Goal: Information Seeking & Learning: Learn about a topic

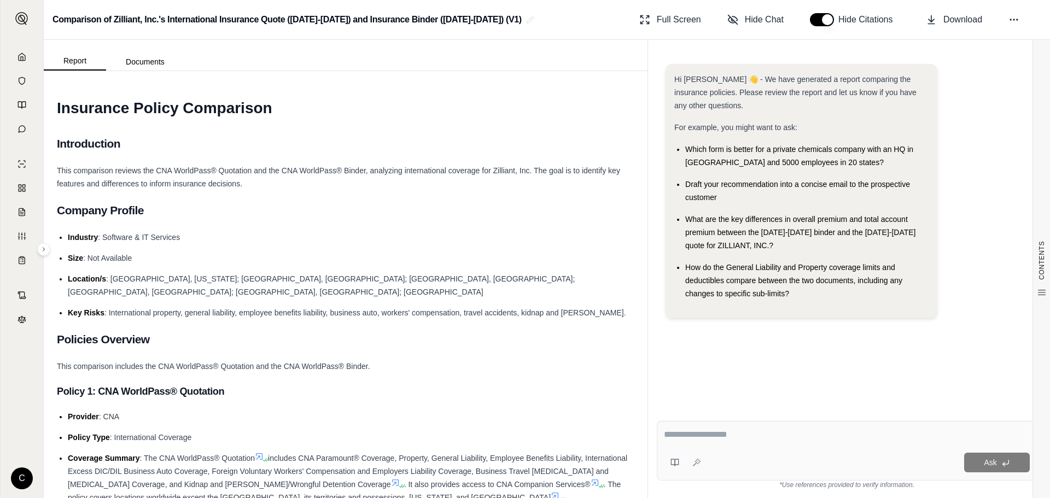
drag, startPoint x: 381, startPoint y: 5, endPoint x: 388, endPoint y: -24, distance: 30.3
click at [88, 59] on button "Report" at bounding box center [75, 61] width 62 height 19
click at [21, 58] on polyline at bounding box center [22, 59] width 2 height 4
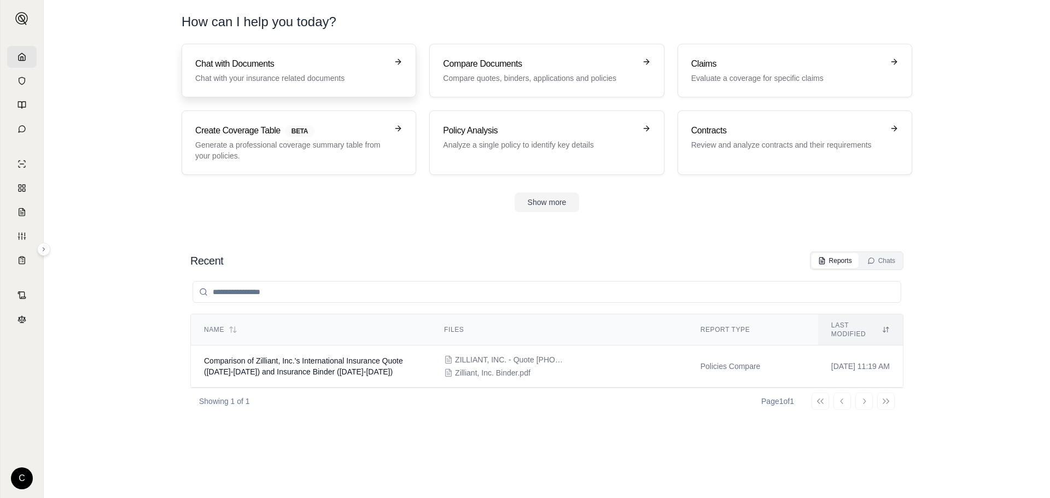
click at [312, 56] on link "Chat with Documents Chat with your insurance related documents" at bounding box center [299, 71] width 235 height 54
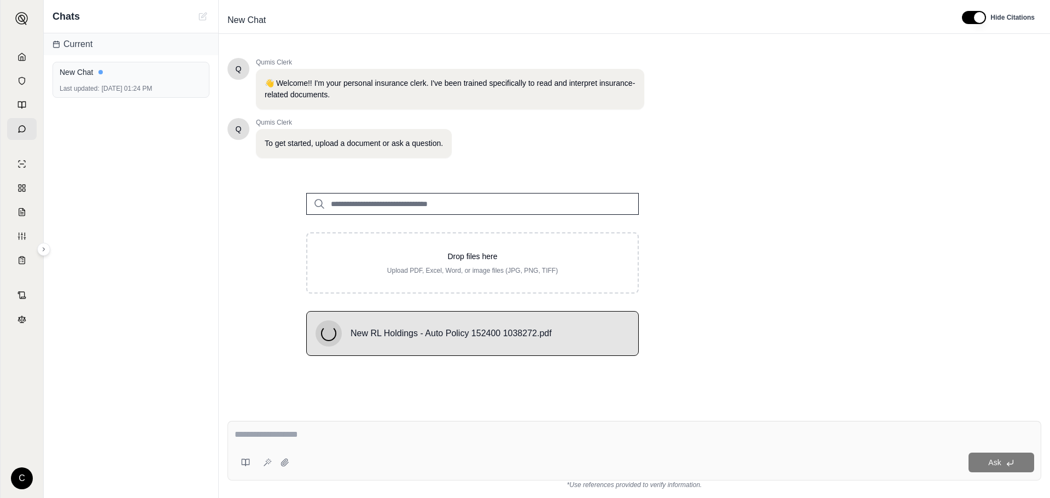
click at [571, 426] on div "Ask" at bounding box center [635, 451] width 814 height 60
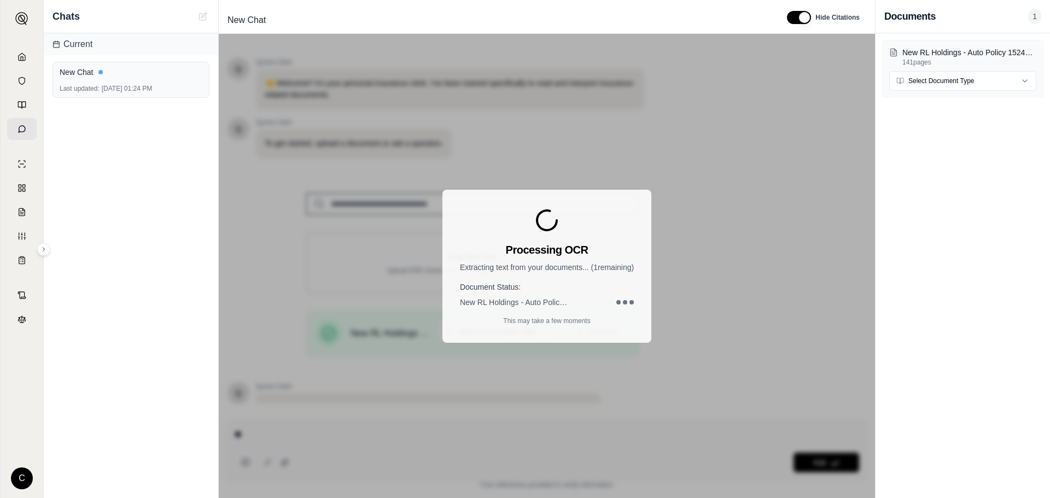
scroll to position [92, 0]
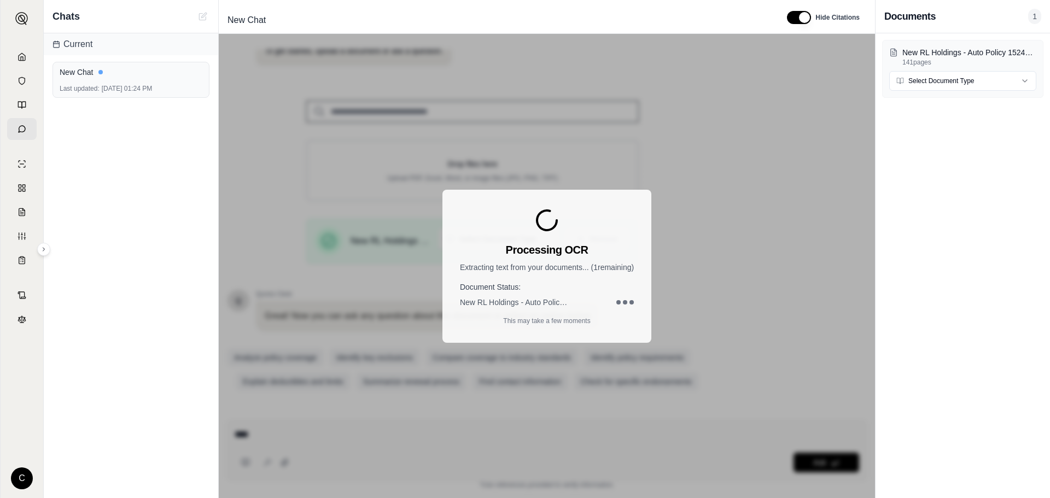
type textarea "****"
click at [923, 121] on div "New RL Holdings - Auto Policy 152400 1038272.pdf 141 pages Select Document Type" at bounding box center [963, 265] width 174 height 465
click at [971, 88] on html "C Chats Current New Chat Last updated: [DATE] 01:24 PM New Chat Hide Citations …" at bounding box center [525, 249] width 1050 height 498
click at [914, 167] on div "New RL Holdings - Auto Policy 152400 1038272.pdf 141 pages Policy" at bounding box center [963, 265] width 174 height 465
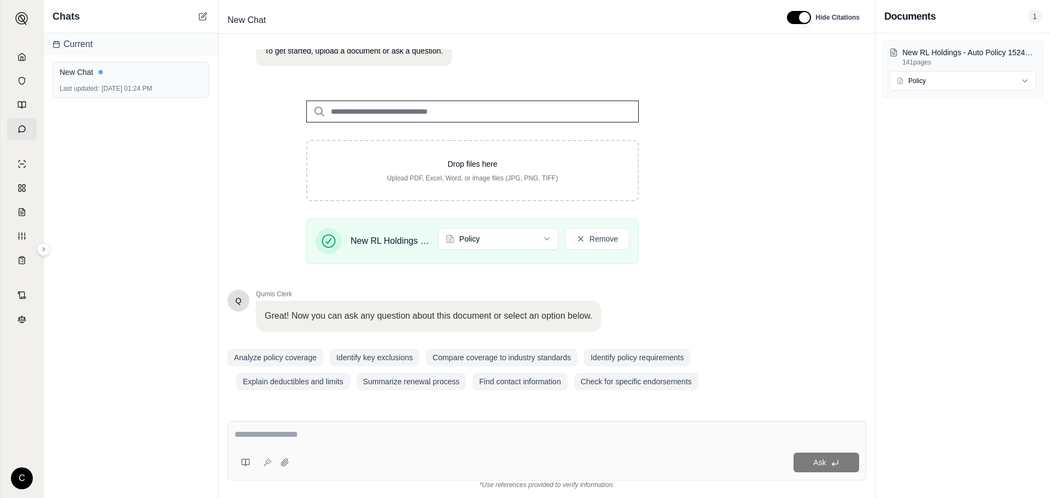
click at [497, 429] on textarea at bounding box center [547, 434] width 625 height 13
click at [489, 434] on textarea at bounding box center [547, 434] width 625 height 13
type textarea "*"
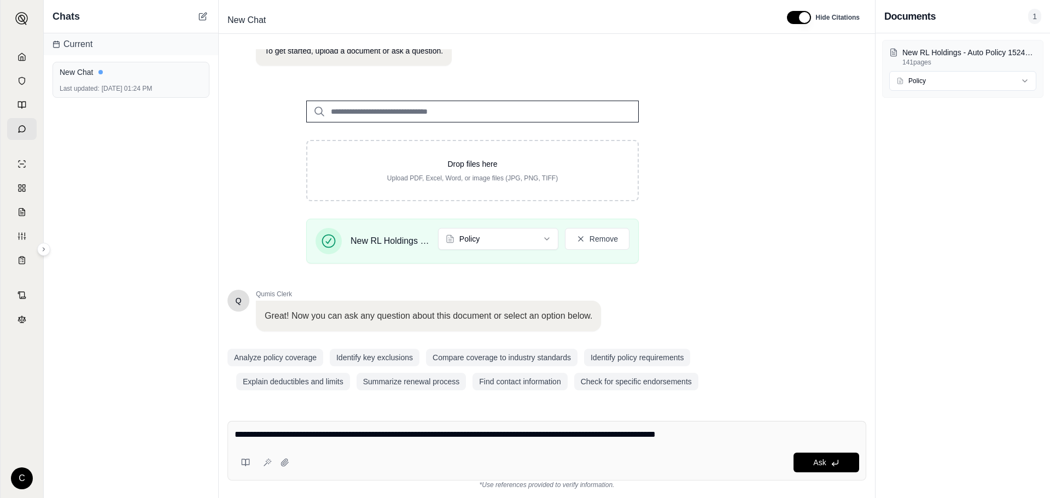
click at [462, 433] on textarea "**********" at bounding box center [547, 434] width 625 height 13
type textarea "**********"
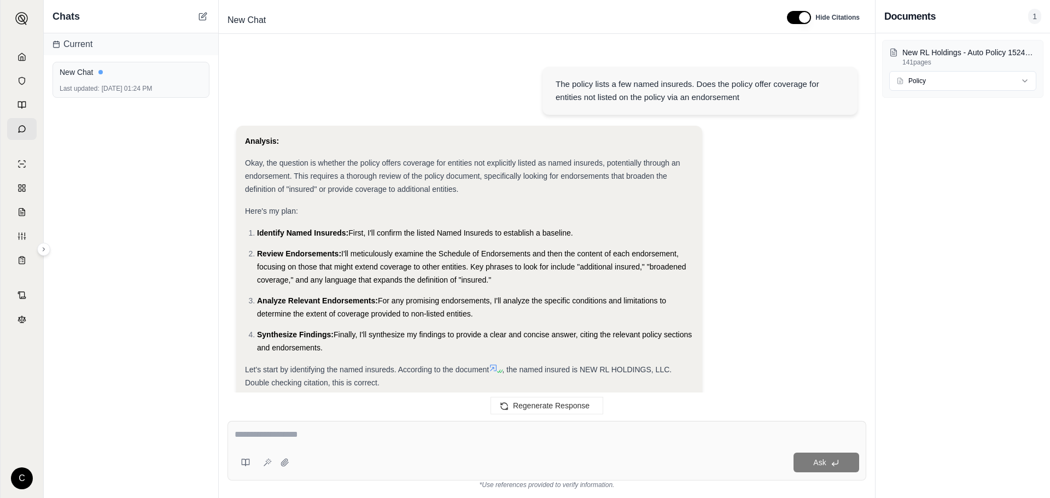
scroll to position [1684, 0]
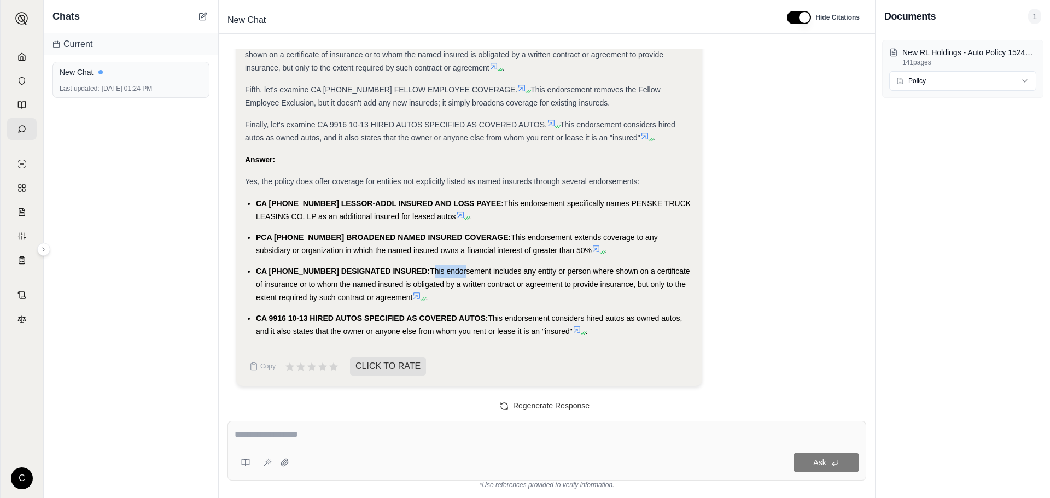
drag, startPoint x: 405, startPoint y: 269, endPoint x: 435, endPoint y: 271, distance: 30.7
click at [435, 271] on span "This endorsement includes any entity or person where shown on a certificate of …" at bounding box center [473, 284] width 434 height 35
click at [593, 252] on icon at bounding box center [596, 249] width 7 height 7
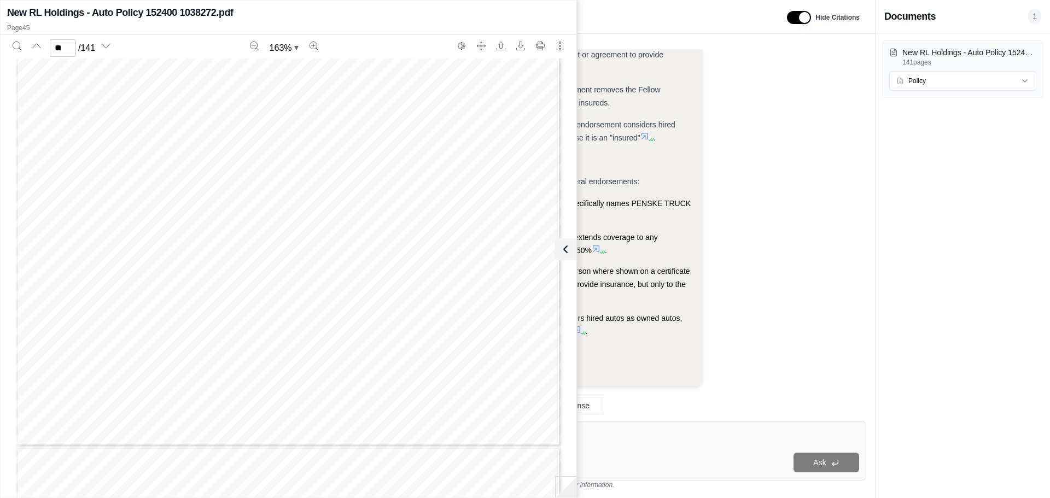
scroll to position [29739, 0]
type input "**"
click at [567, 241] on button at bounding box center [563, 249] width 22 height 22
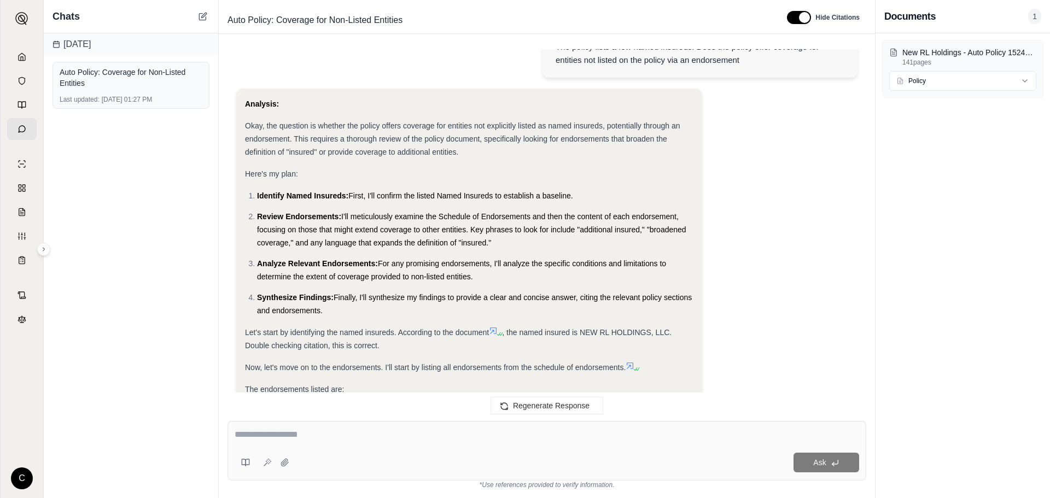
scroll to position [0, 0]
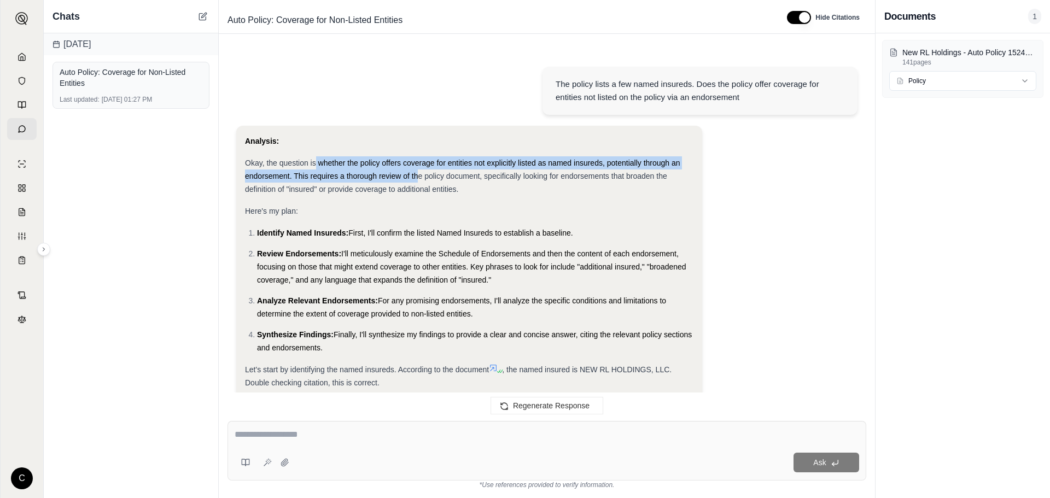
drag, startPoint x: 315, startPoint y: 169, endPoint x: 418, endPoint y: 177, distance: 103.7
click at [418, 177] on div "Okay, the question is whether the policy offers coverage for entities not expli…" at bounding box center [469, 175] width 449 height 39
click at [418, 177] on span "Okay, the question is whether the policy offers coverage for entities not expli…" at bounding box center [462, 176] width 435 height 35
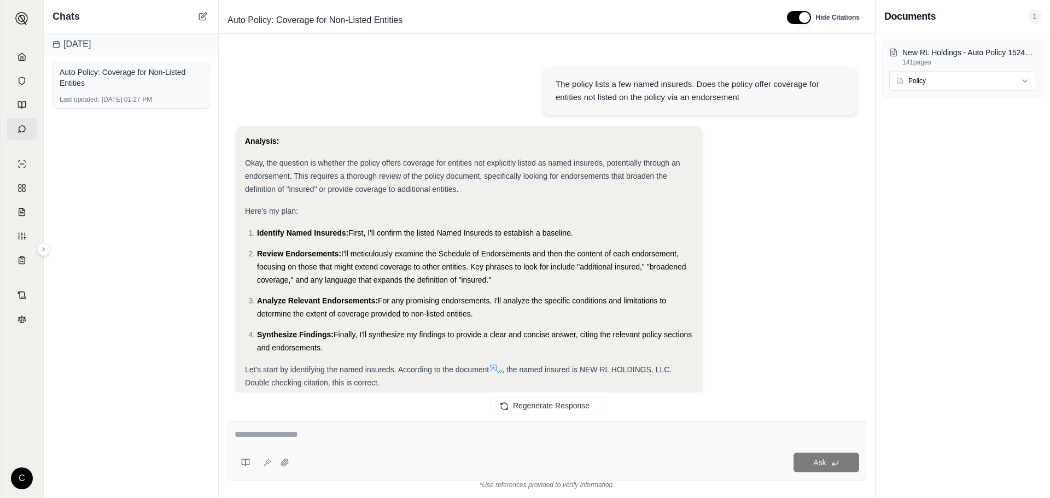
click at [398, 170] on div "Okay, the question is whether the policy offers coverage for entities not expli…" at bounding box center [469, 175] width 449 height 39
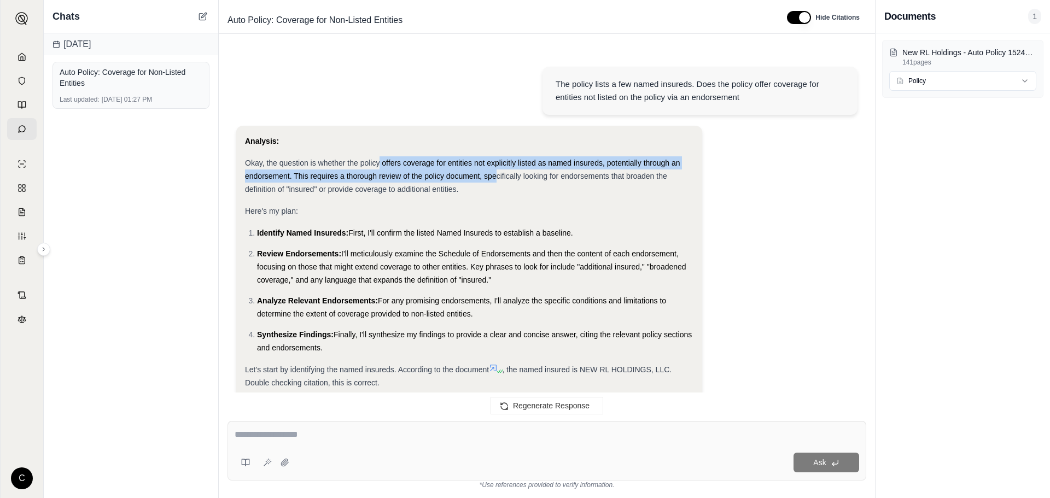
drag, startPoint x: 379, startPoint y: 159, endPoint x: 494, endPoint y: 172, distance: 116.2
click at [494, 172] on span "Okay, the question is whether the policy offers coverage for entities not expli…" at bounding box center [462, 176] width 435 height 35
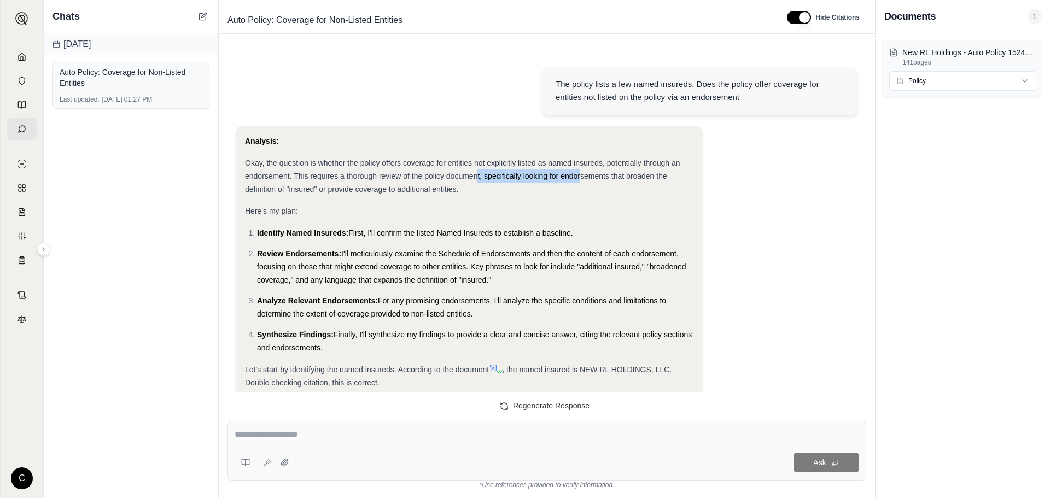
drag, startPoint x: 476, startPoint y: 176, endPoint x: 582, endPoint y: 176, distance: 106.1
click at [582, 176] on span "Okay, the question is whether the policy offers coverage for entities not expli…" at bounding box center [462, 176] width 435 height 35
drag, startPoint x: 549, startPoint y: 177, endPoint x: 391, endPoint y: 171, distance: 158.2
click at [391, 171] on div "Okay, the question is whether the policy offers coverage for entities not expli…" at bounding box center [469, 175] width 449 height 39
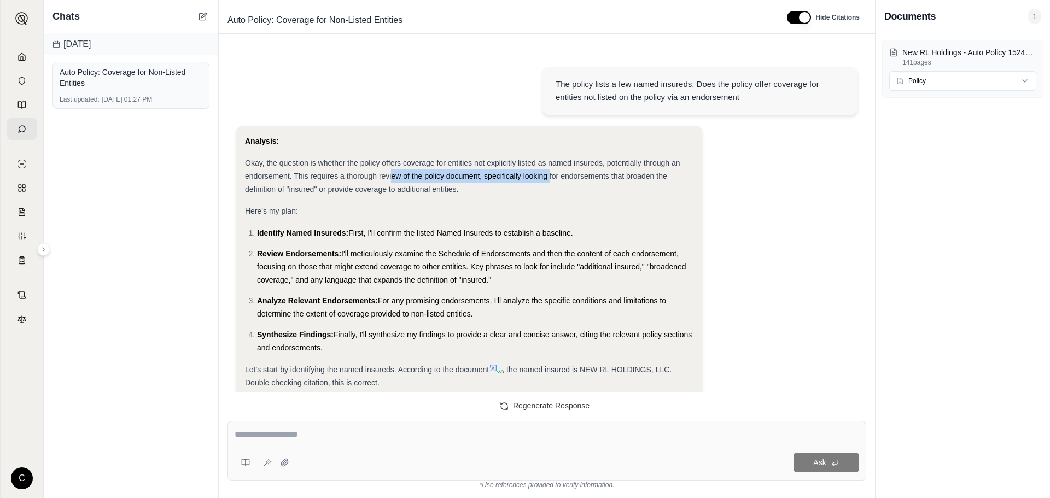
click at [391, 171] on div "Okay, the question is whether the policy offers coverage for entities not expli…" at bounding box center [469, 175] width 449 height 39
drag, startPoint x: 387, startPoint y: 171, endPoint x: 401, endPoint y: 172, distance: 14.8
click at [401, 172] on span "Okay, the question is whether the policy offers coverage for entities not expli…" at bounding box center [462, 176] width 435 height 35
drag, startPoint x: 344, startPoint y: 235, endPoint x: 428, endPoint y: 233, distance: 84.3
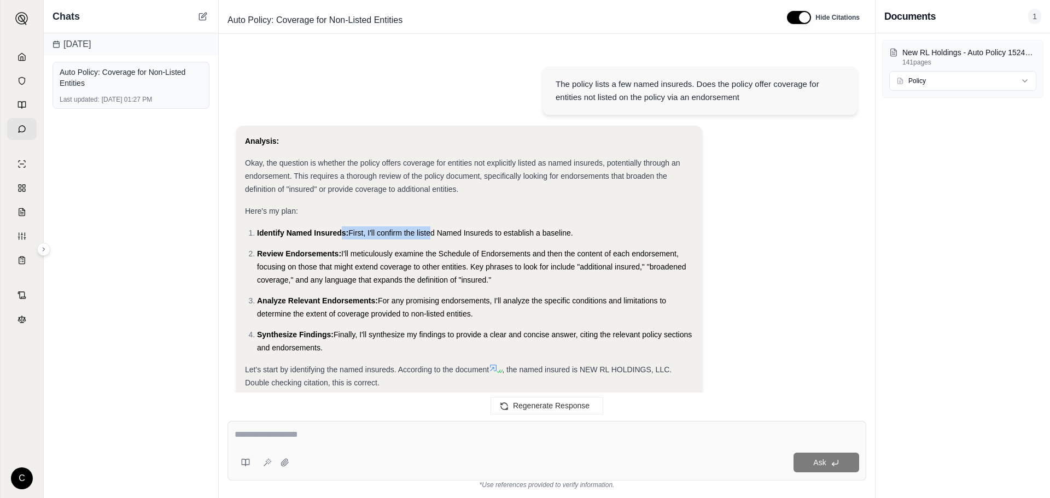
click at [428, 233] on li "Identify Named Insureds: First, I'll confirm the listed Named Insureds to estab…" at bounding box center [475, 232] width 436 height 13
click at [428, 233] on span "First, I'll confirm the listed Named Insureds to establish a baseline." at bounding box center [460, 233] width 224 height 9
drag, startPoint x: 338, startPoint y: 254, endPoint x: 544, endPoint y: 286, distance: 208.0
click at [544, 286] on li "Review Endorsements: I'll meticulously examine the Schedule of Endorsements and…" at bounding box center [475, 266] width 436 height 39
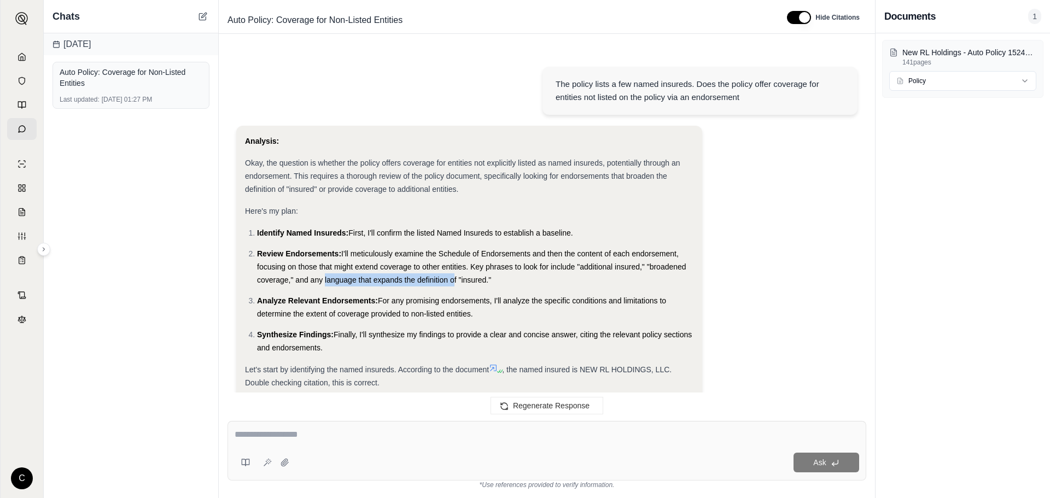
drag, startPoint x: 452, startPoint y: 276, endPoint x: 321, endPoint y: 276, distance: 130.7
click at [321, 276] on span "I'll meticulously examine the Schedule of Endorsements and then the content of …" at bounding box center [471, 266] width 429 height 35
drag, startPoint x: 301, startPoint y: 278, endPoint x: 405, endPoint y: 286, distance: 104.7
click at [405, 286] on li "Review Endorsements: I'll meticulously examine the Schedule of Endorsements and…" at bounding box center [475, 266] width 436 height 39
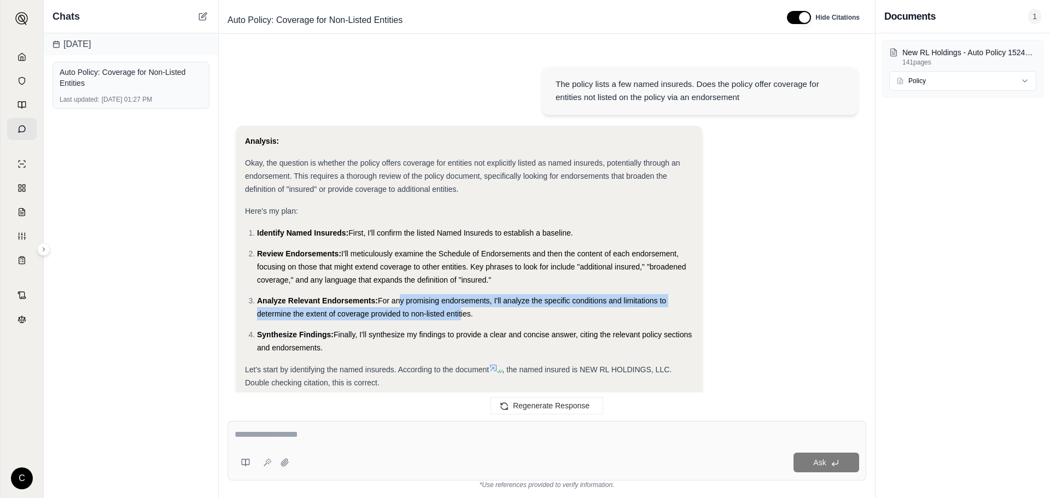
drag, startPoint x: 404, startPoint y: 297, endPoint x: 471, endPoint y: 317, distance: 70.8
click at [471, 317] on span "For any promising endorsements, I'll analyze the specific conditions and limita…" at bounding box center [461, 307] width 409 height 22
drag, startPoint x: 395, startPoint y: 348, endPoint x: 407, endPoint y: 350, distance: 11.5
click at [407, 350] on li "Synthesize Findings: Finally, I'll synthesize my findings to provide a clear an…" at bounding box center [475, 341] width 436 height 26
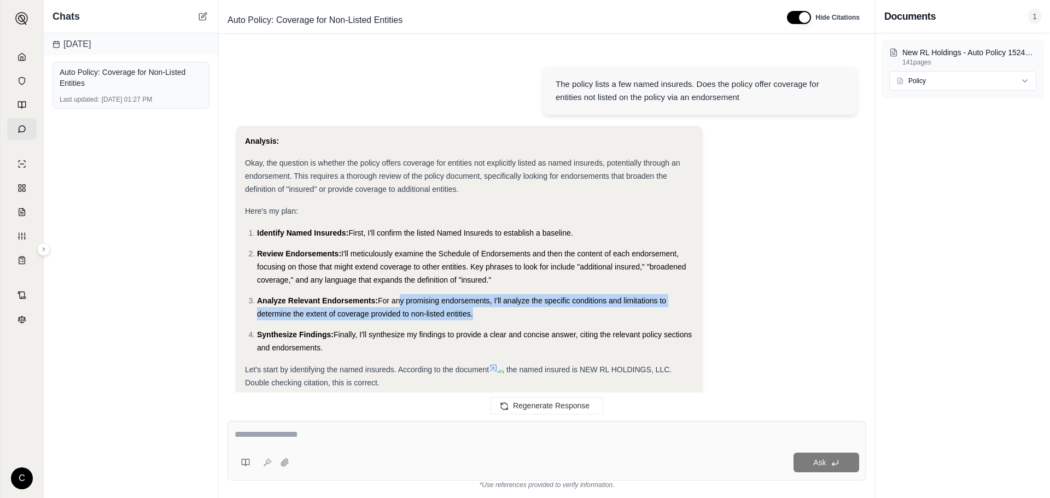
click at [407, 350] on li "Synthesize Findings: Finally, I'll synthesize my findings to provide a clear an…" at bounding box center [475, 341] width 436 height 26
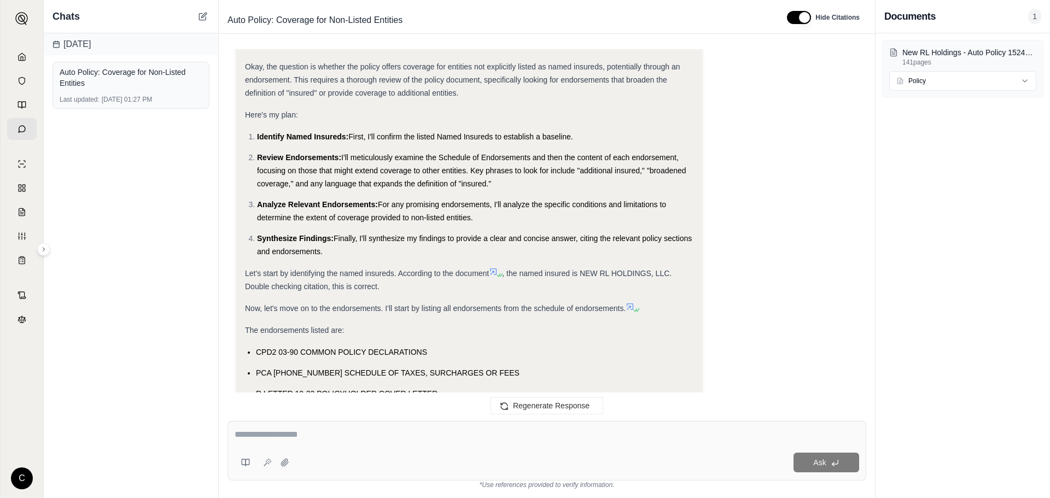
scroll to position [109, 0]
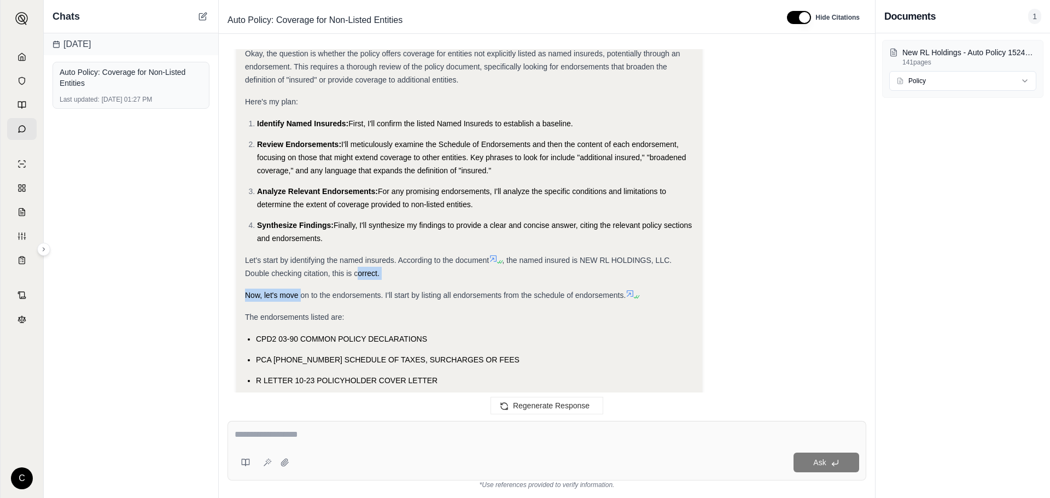
drag, startPoint x: 303, startPoint y: 280, endPoint x: 357, endPoint y: 272, distance: 54.7
click at [357, 272] on span ", the named insured is NEW RL HOLDINGS, LLC. Double checking citation, this is …" at bounding box center [458, 267] width 427 height 22
drag, startPoint x: 367, startPoint y: 281, endPoint x: 372, endPoint y: 278, distance: 5.9
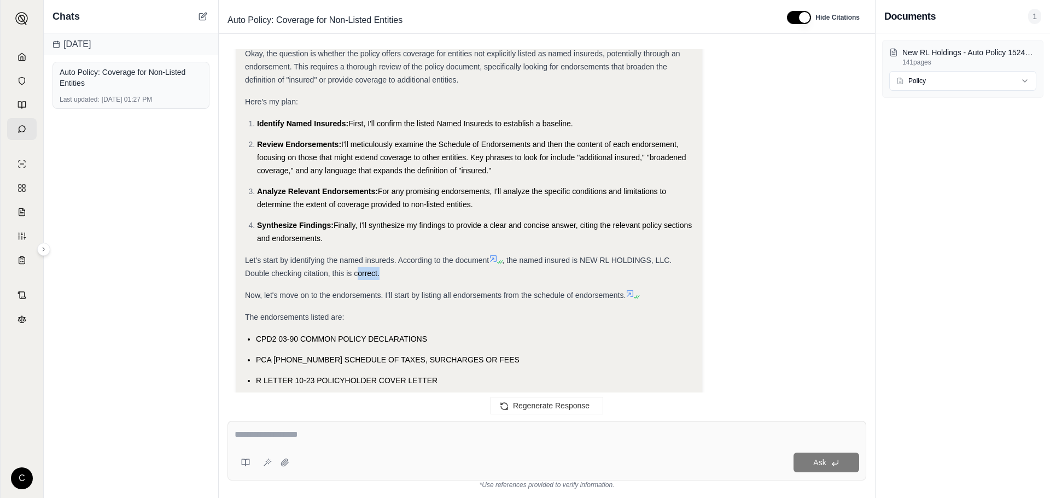
drag, startPoint x: 358, startPoint y: 275, endPoint x: 388, endPoint y: 277, distance: 30.7
click at [388, 277] on div "Let's start by identifying the named insureds. According to the document , the …" at bounding box center [469, 267] width 449 height 26
drag, startPoint x: 388, startPoint y: 277, endPoint x: 382, endPoint y: 273, distance: 7.6
click at [388, 278] on div "Let's start by identifying the named insureds. According to the document , the …" at bounding box center [469, 267] width 449 height 26
click at [339, 291] on span "Now, let's move on to the endorsements. I'll start by listing all endorsements …" at bounding box center [435, 295] width 381 height 9
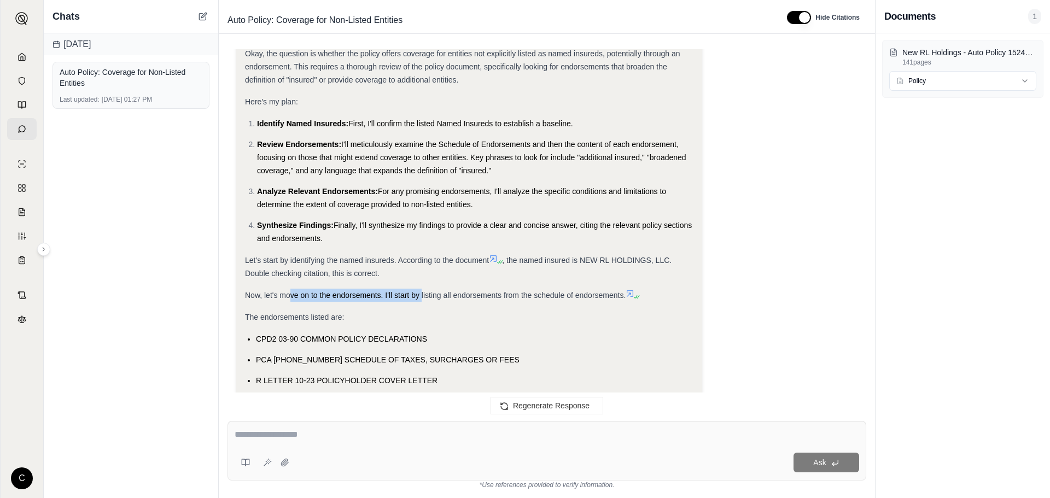
drag, startPoint x: 292, startPoint y: 301, endPoint x: 421, endPoint y: 293, distance: 129.4
click at [421, 293] on div "Now, let's move on to the endorsements. I'll start by listing all endorsements …" at bounding box center [469, 295] width 449 height 13
click at [421, 293] on span "Now, let's move on to the endorsements. I'll start by listing all endorsements …" at bounding box center [435, 295] width 381 height 9
click at [530, 301] on div "Now, let's move on to the endorsements. I'll start by listing all endorsements …" at bounding box center [469, 295] width 449 height 13
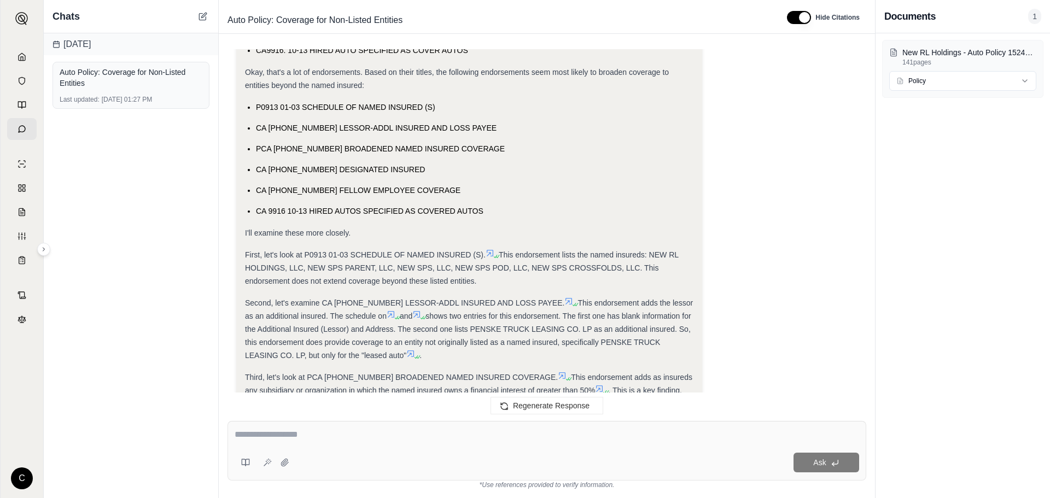
scroll to position [1258, 0]
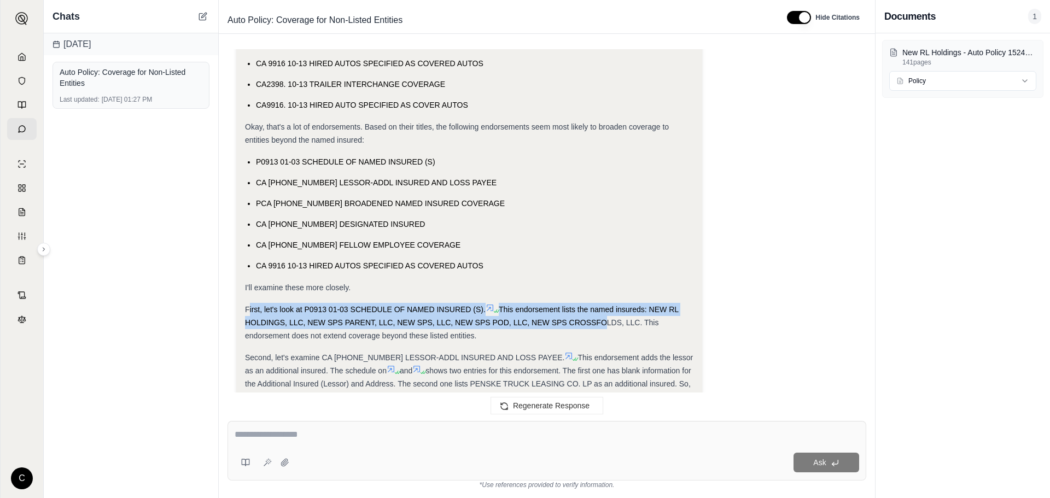
drag, startPoint x: 249, startPoint y: 312, endPoint x: 603, endPoint y: 328, distance: 354.2
click at [603, 328] on div "First, let's look at P0913 01-03 SCHEDULE OF NAMED INSURED (S). This endorsemen…" at bounding box center [469, 322] width 449 height 39
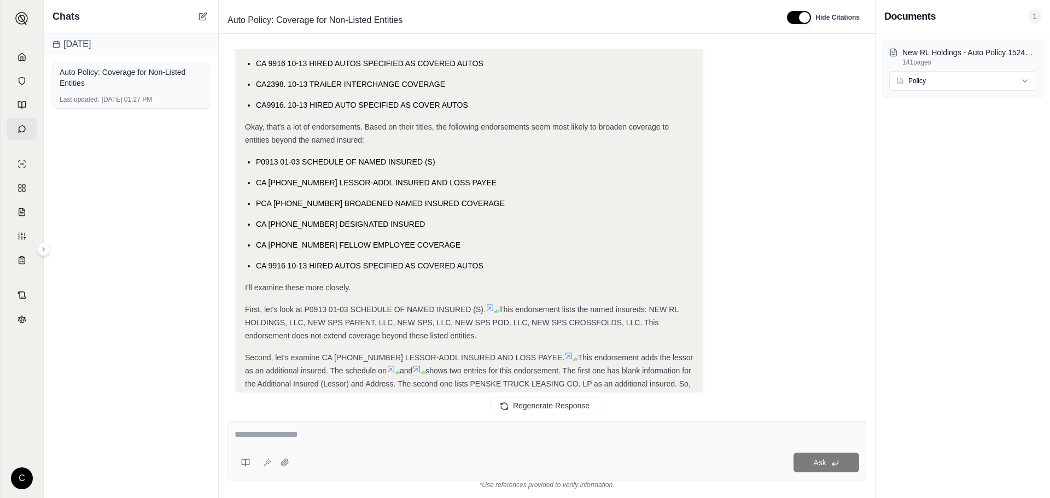
scroll to position [1313, 0]
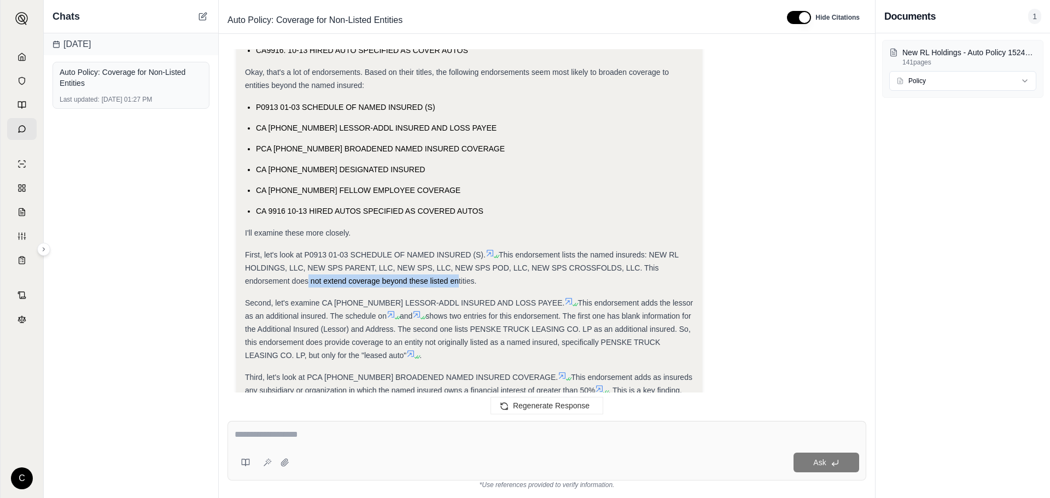
drag, startPoint x: 306, startPoint y: 281, endPoint x: 456, endPoint y: 285, distance: 149.9
click at [456, 285] on span "This endorsement lists the named insureds: NEW RL HOLDINGS, LLC, NEW SPS PARENT…" at bounding box center [462, 268] width 434 height 35
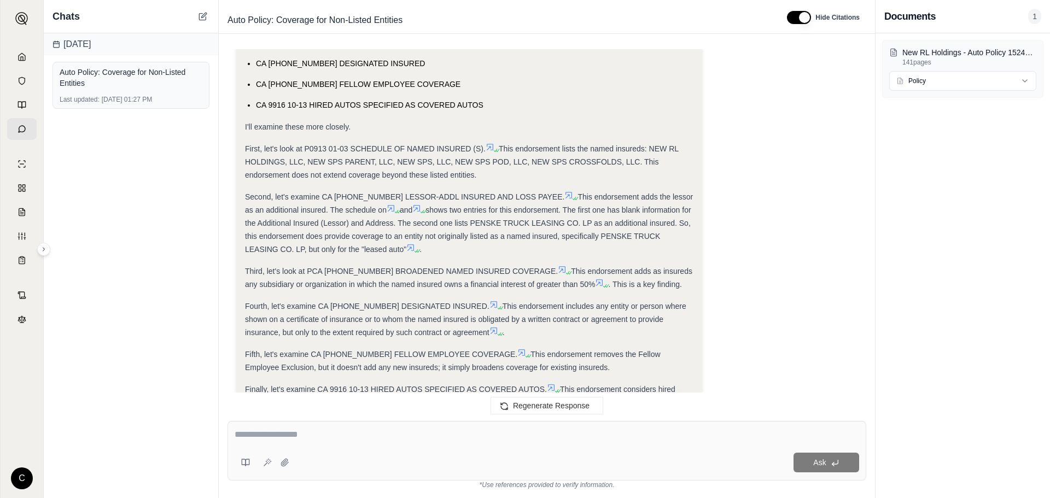
scroll to position [1422, 0]
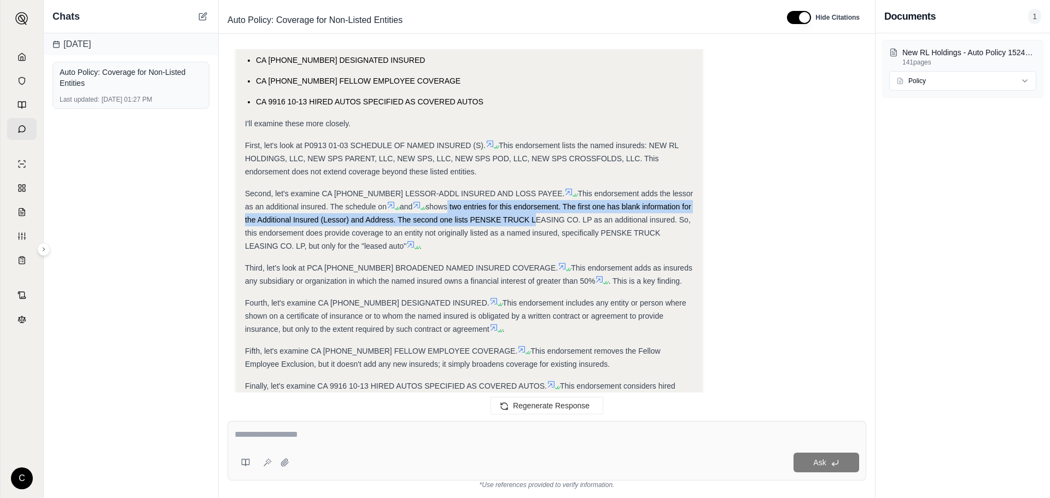
drag, startPoint x: 433, startPoint y: 211, endPoint x: 521, endPoint y: 216, distance: 88.2
click at [521, 216] on span "shows two entries for this endorsement. The first one has blank information for…" at bounding box center [468, 226] width 446 height 48
drag, startPoint x: 549, startPoint y: 208, endPoint x: 607, endPoint y: 217, distance: 58.6
click at [607, 217] on span "shows two entries for this endorsement. The first one has blank information for…" at bounding box center [468, 226] width 446 height 48
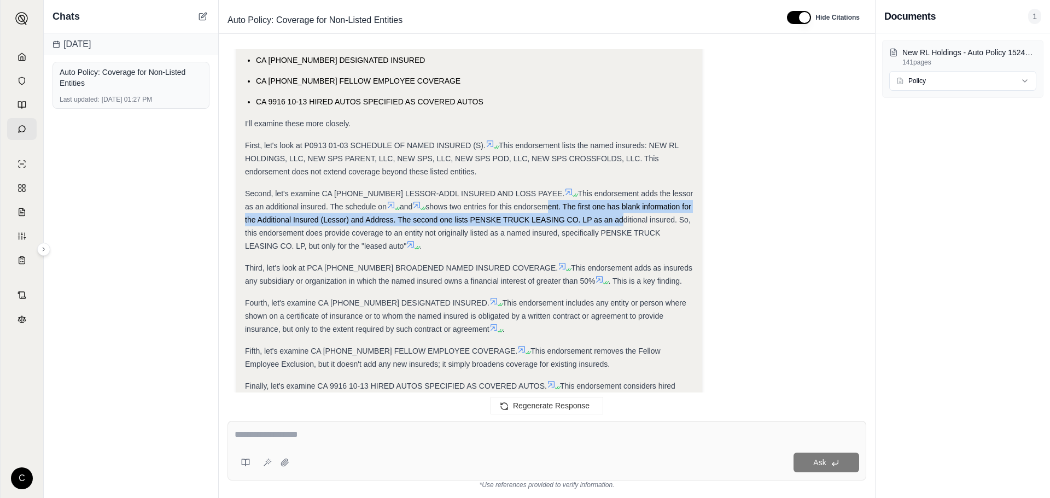
click at [607, 218] on span "shows two entries for this endorsement. The first one has blank information for…" at bounding box center [468, 226] width 446 height 48
click at [578, 212] on div "Second, let's examine CA [PHONE_NUMBER] LESSOR-ADDL INSURED AND LOSS PAYEE. Thi…" at bounding box center [469, 220] width 449 height 66
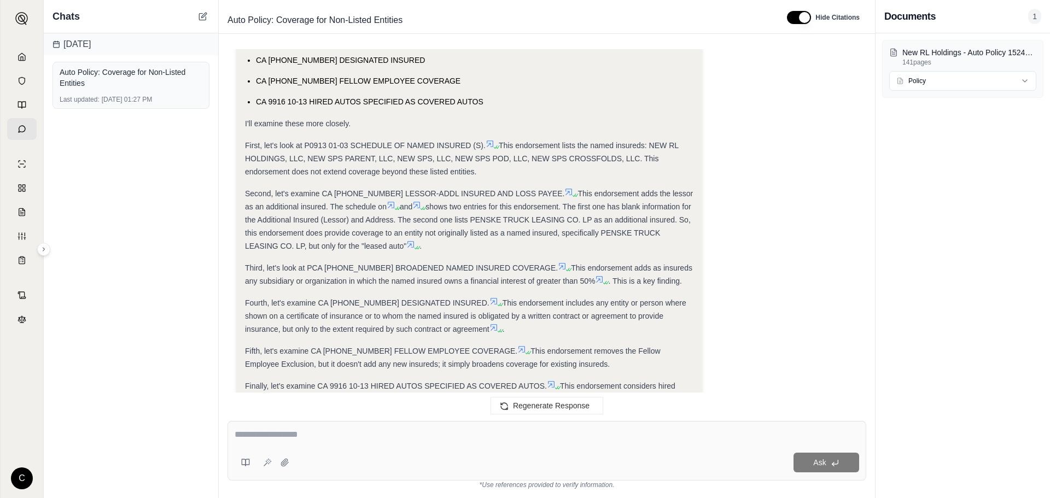
click at [543, 206] on span "shows two entries for this endorsement. The first one has blank information for…" at bounding box center [468, 226] width 446 height 48
drag, startPoint x: 314, startPoint y: 223, endPoint x: 433, endPoint y: 220, distance: 118.7
click at [433, 220] on span "shows two entries for this endorsement. The first one has blank information for…" at bounding box center [468, 226] width 446 height 48
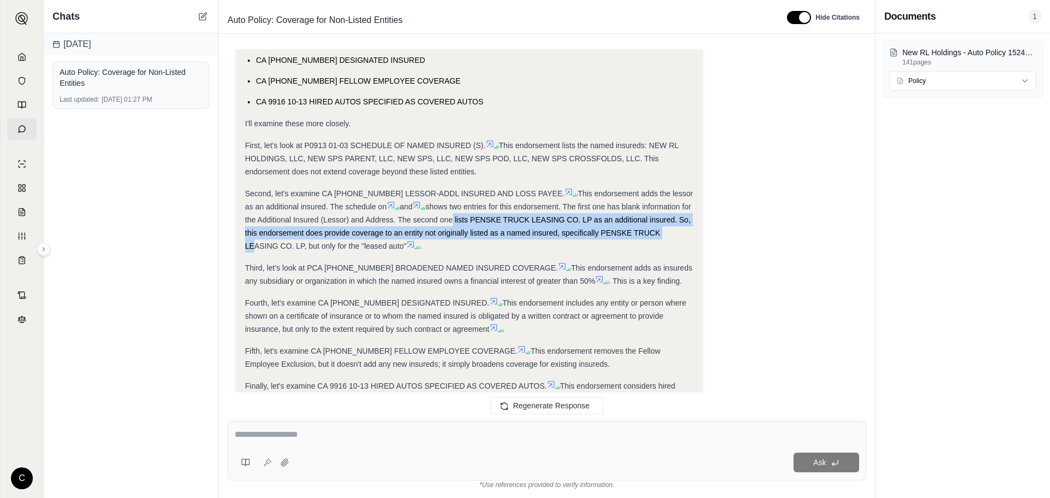
drag, startPoint x: 474, startPoint y: 220, endPoint x: 652, endPoint y: 238, distance: 178.6
click at [652, 238] on div "Second, let's examine CA [PHONE_NUMBER] LESSOR-ADDL INSURED AND LOSS PAYEE. Thi…" at bounding box center [469, 220] width 449 height 66
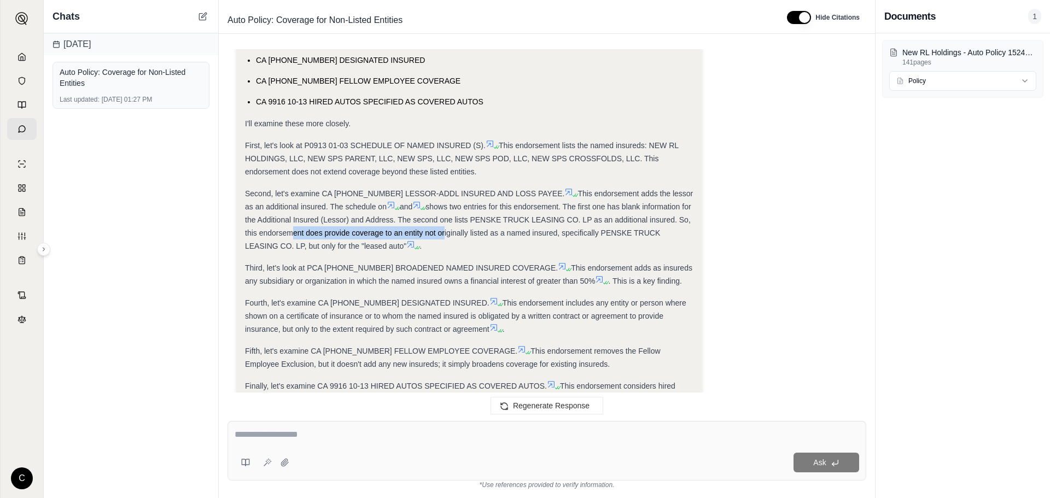
drag, startPoint x: 273, startPoint y: 237, endPoint x: 428, endPoint y: 233, distance: 154.9
click at [428, 233] on div "Second, let's examine CA [PHONE_NUMBER] LESSOR-ADDL INSURED AND LOSS PAYEE. Thi…" at bounding box center [469, 220] width 449 height 66
click at [428, 233] on span "shows two entries for this endorsement. The first one has blank information for…" at bounding box center [468, 226] width 446 height 48
drag, startPoint x: 404, startPoint y: 234, endPoint x: 469, endPoint y: 233, distance: 64.6
click at [469, 233] on span "shows two entries for this endorsement. The first one has blank information for…" at bounding box center [468, 226] width 446 height 48
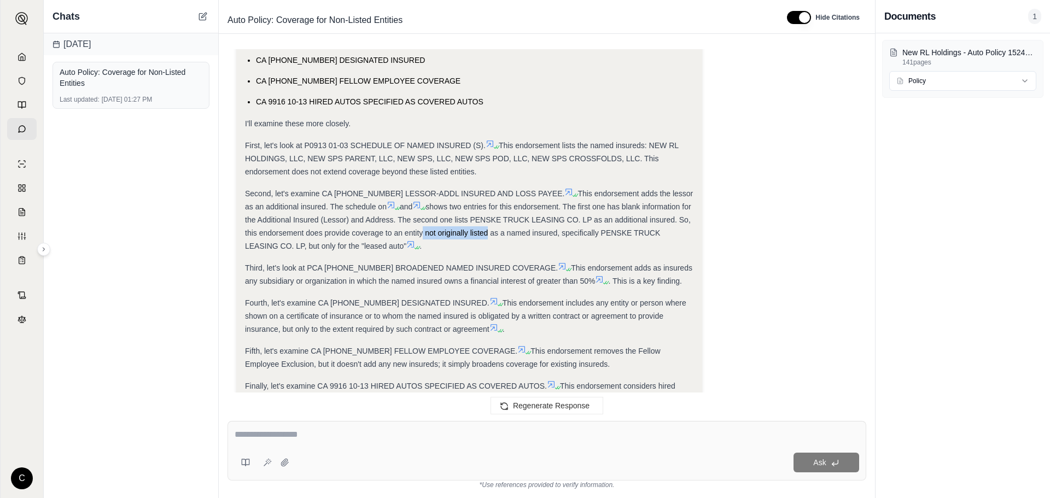
click at [469, 232] on span "shows two entries for this endorsement. The first one has blank information for…" at bounding box center [468, 226] width 446 height 48
drag, startPoint x: 493, startPoint y: 231, endPoint x: 570, endPoint y: 239, distance: 77.5
click at [570, 239] on div "Second, let's examine CA [PHONE_NUMBER] LESSOR-ADDL INSURED AND LOSS PAYEE. Thi…" at bounding box center [469, 220] width 449 height 66
click at [570, 240] on div "Second, let's examine CA [PHONE_NUMBER] LESSOR-ADDL INSURED AND LOSS PAYEE. Thi…" at bounding box center [469, 220] width 449 height 66
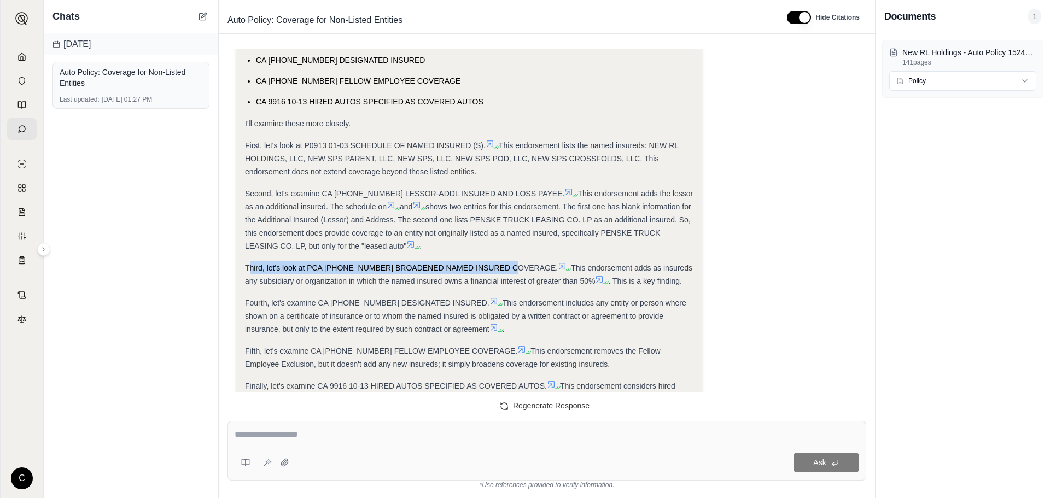
drag, startPoint x: 252, startPoint y: 266, endPoint x: 509, endPoint y: 274, distance: 257.8
click at [508, 271] on span "Third, let's look at PCA [PHONE_NUMBER] BROADENED NAMED INSURED COVERAGE." at bounding box center [401, 268] width 313 height 9
click at [509, 275] on div "Third, let's look at PCA [PHONE_NUMBER] BROADENED NAMED INSURED COVERAGE. This …" at bounding box center [469, 274] width 449 height 26
drag, startPoint x: 288, startPoint y: 281, endPoint x: 467, endPoint y: 279, distance: 178.3
click at [467, 279] on span "This endorsement adds as insureds any subsidiary or organization in which the n…" at bounding box center [468, 275] width 447 height 22
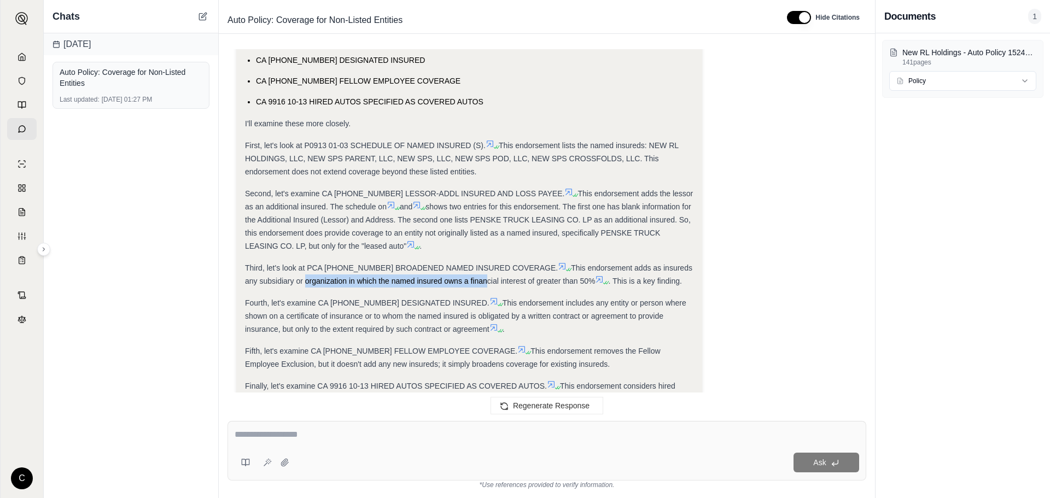
click at [467, 279] on span "This endorsement adds as insureds any subsidiary or organization in which the n…" at bounding box center [468, 275] width 447 height 22
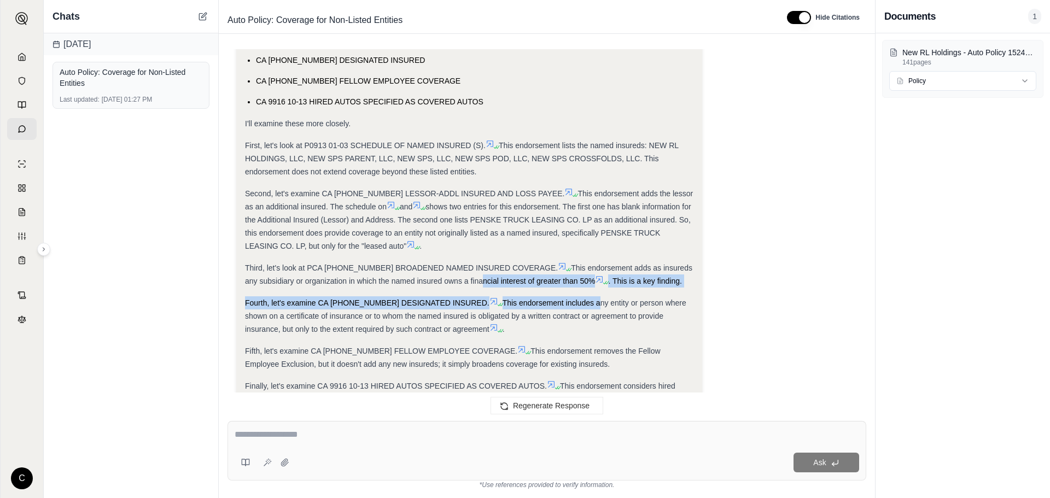
drag, startPoint x: 464, startPoint y: 281, endPoint x: 573, endPoint y: 289, distance: 109.2
click at [478, 284] on span "This endorsement adds as insureds any subsidiary or organization in which the n…" at bounding box center [468, 275] width 447 height 22
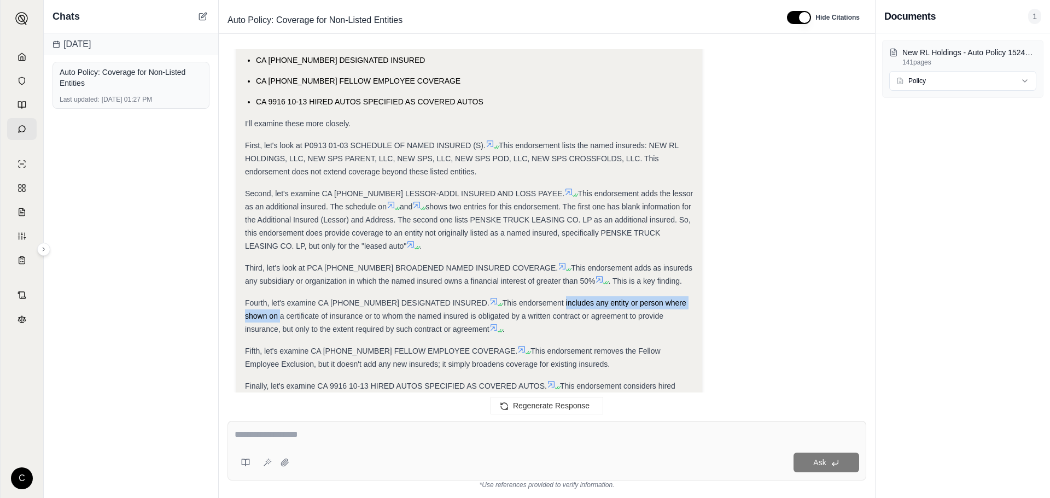
drag, startPoint x: 253, startPoint y: 311, endPoint x: 540, endPoint y: 306, distance: 287.8
click at [540, 306] on span "This endorsement includes any entity or person where shown on a certificate of …" at bounding box center [465, 316] width 441 height 35
drag, startPoint x: 527, startPoint y: 298, endPoint x: 598, endPoint y: 309, distance: 72.0
click at [598, 309] on div "Fourth, let's examine CA [PHONE_NUMBER] DESIGNATED INSURED. This endorsement in…" at bounding box center [469, 315] width 449 height 39
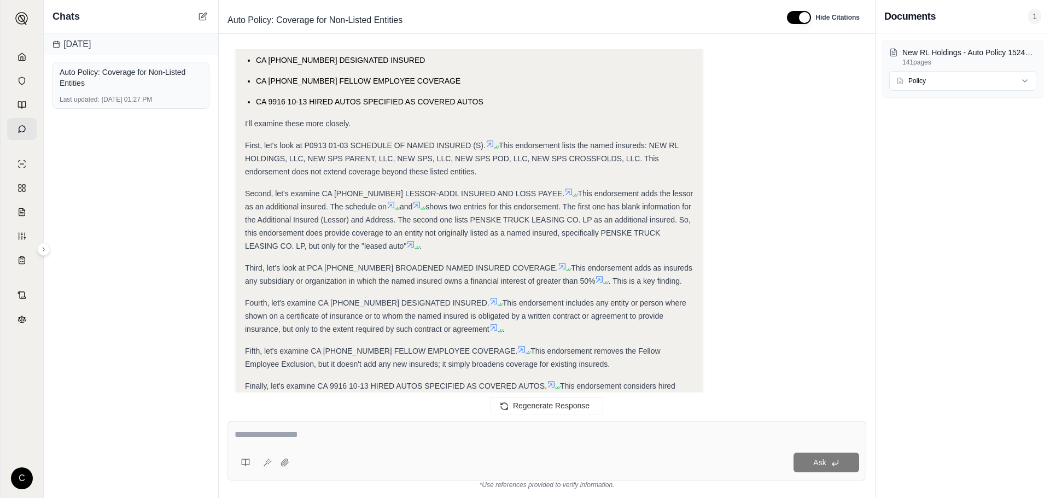
click at [543, 311] on div "Fourth, let's examine CA [PHONE_NUMBER] DESIGNATED INSURED. This endorsement in…" at bounding box center [469, 315] width 449 height 39
drag, startPoint x: 323, startPoint y: 315, endPoint x: 504, endPoint y: 317, distance: 181.6
click at [504, 317] on span "This endorsement includes any entity or person where shown on a certificate of …" at bounding box center [465, 316] width 441 height 35
drag, startPoint x: 532, startPoint y: 317, endPoint x: 622, endPoint y: 314, distance: 90.3
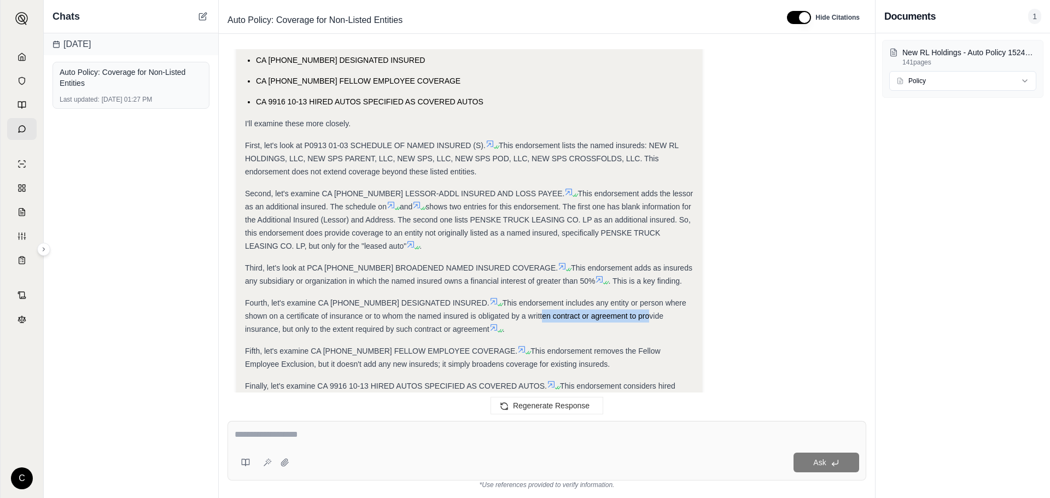
click at [622, 314] on span "This endorsement includes any entity or person where shown on a certificate of …" at bounding box center [465, 316] width 441 height 35
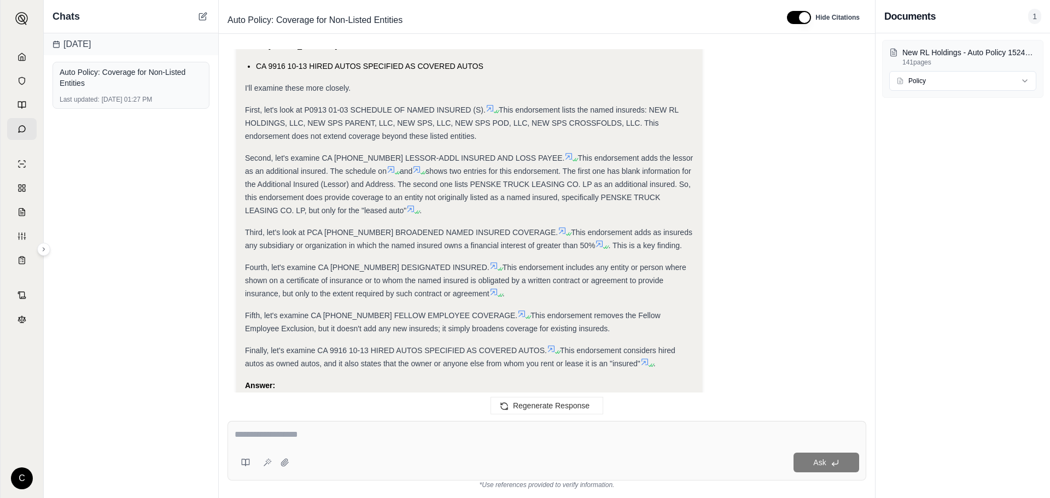
scroll to position [1477, 0]
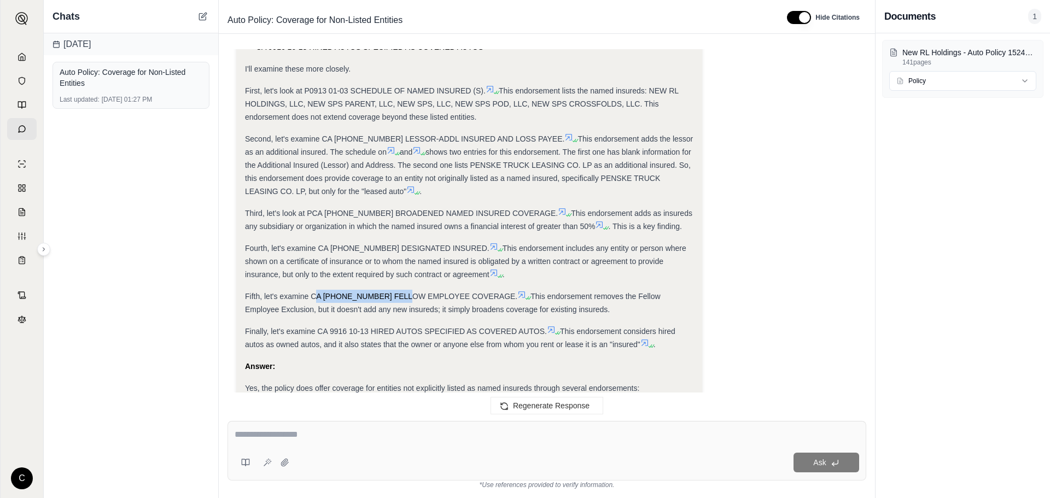
drag, startPoint x: 318, startPoint y: 298, endPoint x: 400, endPoint y: 302, distance: 82.1
click at [400, 302] on div "Fifth, let's examine CA [PHONE_NUMBER] FELLOW EMPLOYEE COVERAGE. This endorseme…" at bounding box center [469, 303] width 449 height 26
click at [391, 312] on span "This endorsement removes the Fellow Employee Exclusion, but it doesn't add any …" at bounding box center [453, 303] width 416 height 22
drag, startPoint x: 346, startPoint y: 306, endPoint x: 388, endPoint y: 307, distance: 42.7
click at [388, 307] on span "This endorsement removes the Fellow Employee Exclusion, but it doesn't add any …" at bounding box center [453, 303] width 416 height 22
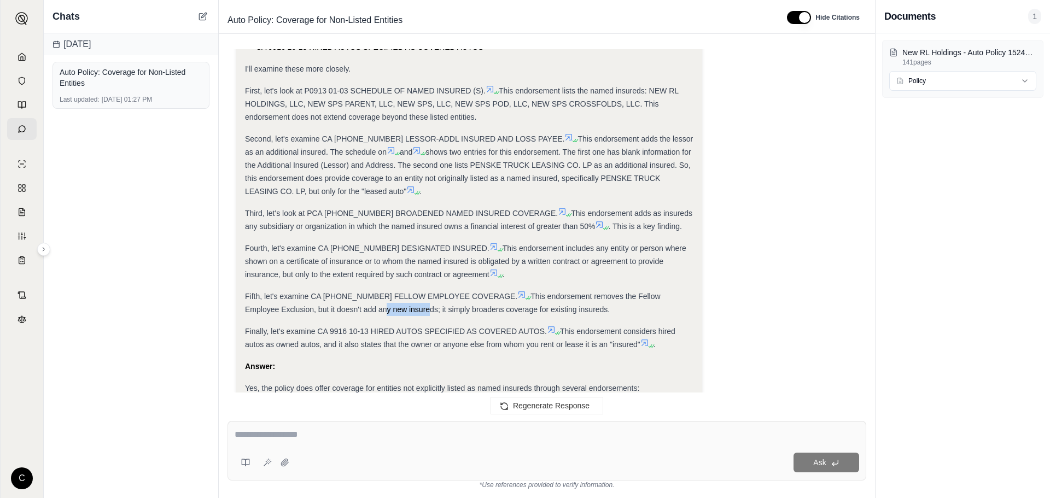
click at [388, 307] on span "This endorsement removes the Fellow Employee Exclusion, but it doesn't add any …" at bounding box center [453, 303] width 416 height 22
drag, startPoint x: 368, startPoint y: 308, endPoint x: 423, endPoint y: 306, distance: 55.8
click at [423, 306] on span "This endorsement removes the Fellow Employee Exclusion, but it doesn't add any …" at bounding box center [453, 303] width 416 height 22
drag, startPoint x: 422, startPoint y: 307, endPoint x: 456, endPoint y: 311, distance: 33.6
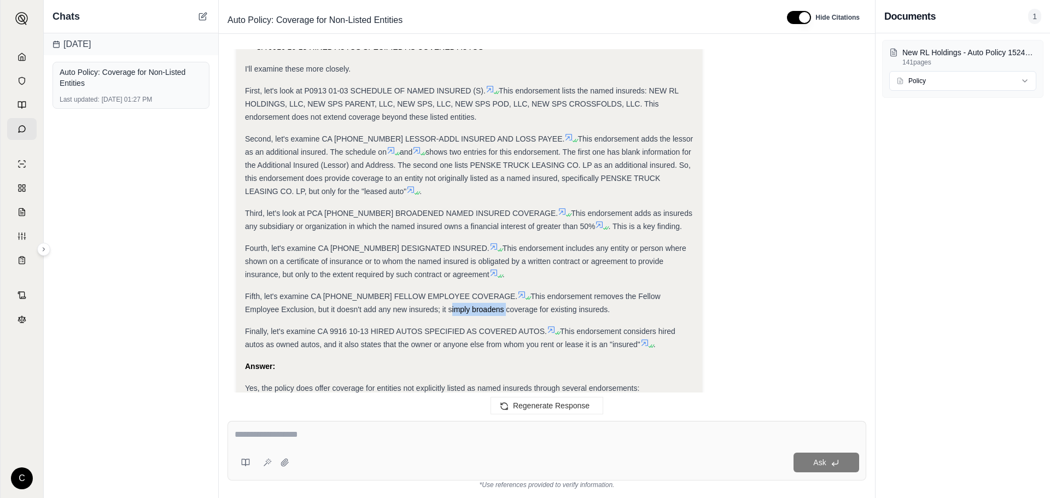
click at [456, 311] on span "This endorsement removes the Fellow Employee Exclusion, but it doesn't add any …" at bounding box center [453, 303] width 416 height 22
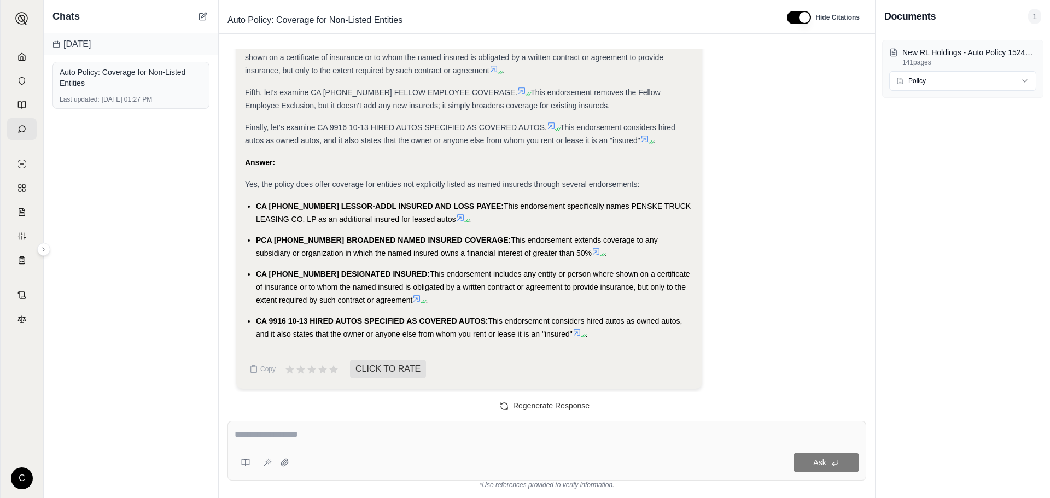
scroll to position [1684, 0]
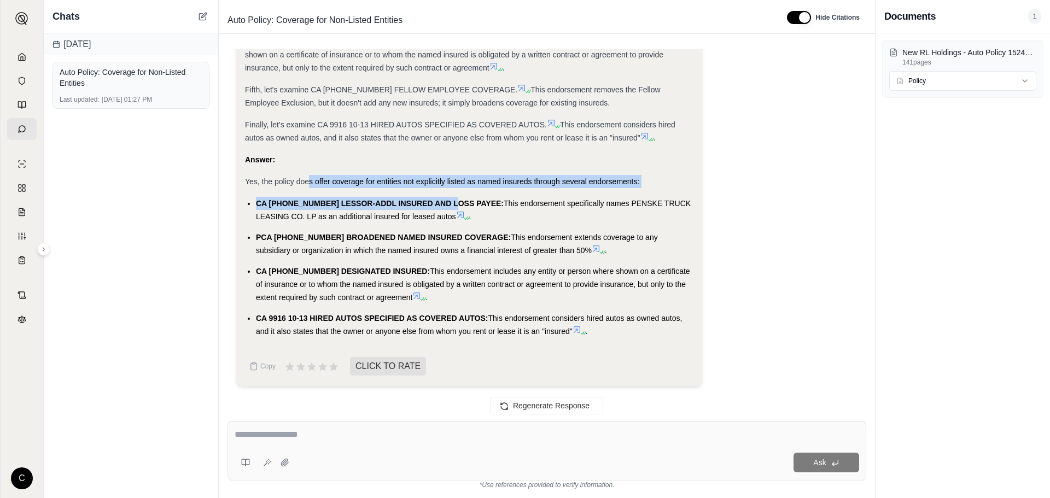
drag, startPoint x: 308, startPoint y: 183, endPoint x: 445, endPoint y: 195, distance: 137.3
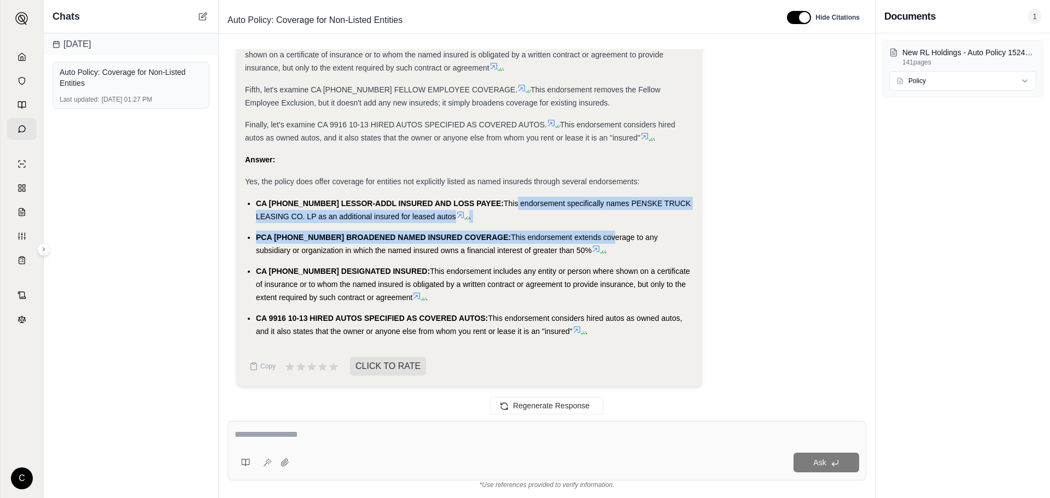
drag, startPoint x: 492, startPoint y: 203, endPoint x: 584, endPoint y: 225, distance: 94.5
click at [584, 225] on ul "CA [PHONE_NUMBER] LESSOR-ADDL INSURED AND LOSS PAYEE: This endorsement specific…" at bounding box center [469, 267] width 449 height 141
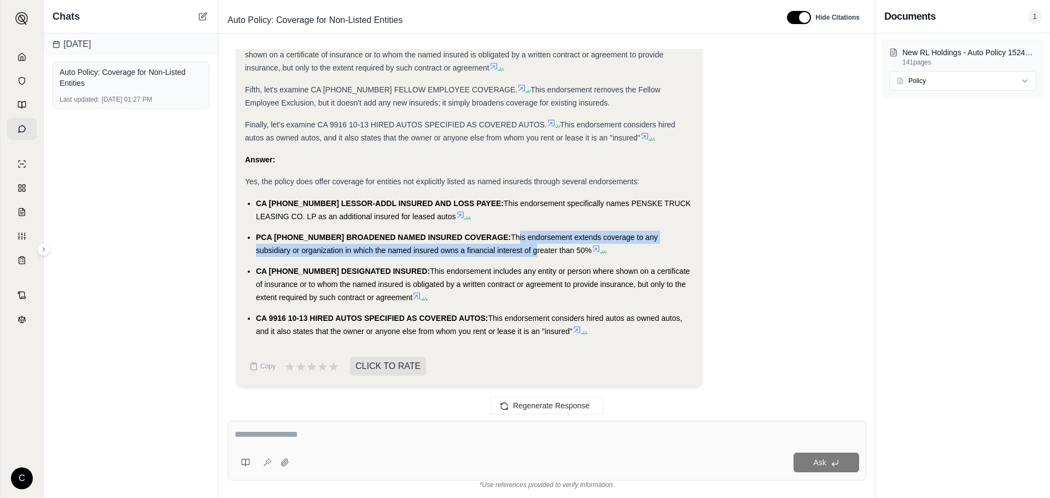
drag, startPoint x: 487, startPoint y: 238, endPoint x: 489, endPoint y: 254, distance: 16.0
click at [489, 254] on span "This endorsement extends coverage to any subsidiary or organization in which th…" at bounding box center [457, 244] width 402 height 22
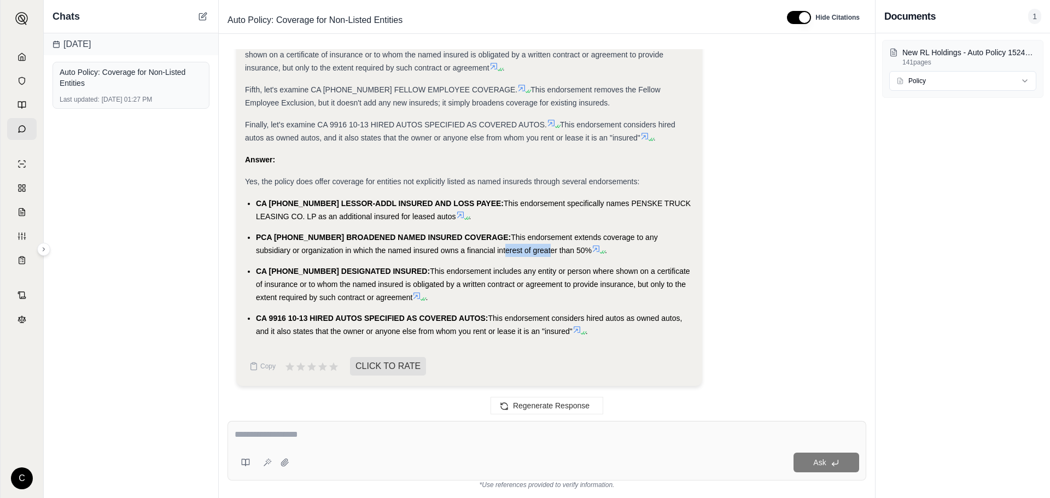
drag, startPoint x: 457, startPoint y: 244, endPoint x: 501, endPoint y: 248, distance: 43.9
click at [501, 248] on li "PCA [PHONE_NUMBER] BROADENED NAMED INSURED COVERAGE: This endorsement extends c…" at bounding box center [475, 244] width 438 height 26
click at [501, 248] on span "This endorsement extends coverage to any subsidiary or organization in which th…" at bounding box center [457, 244] width 402 height 22
drag, startPoint x: 495, startPoint y: 252, endPoint x: 525, endPoint y: 256, distance: 29.9
click at [525, 256] on li "PCA [PHONE_NUMBER] BROADENED NAMED INSURED COVERAGE: This endorsement extends c…" at bounding box center [475, 244] width 438 height 26
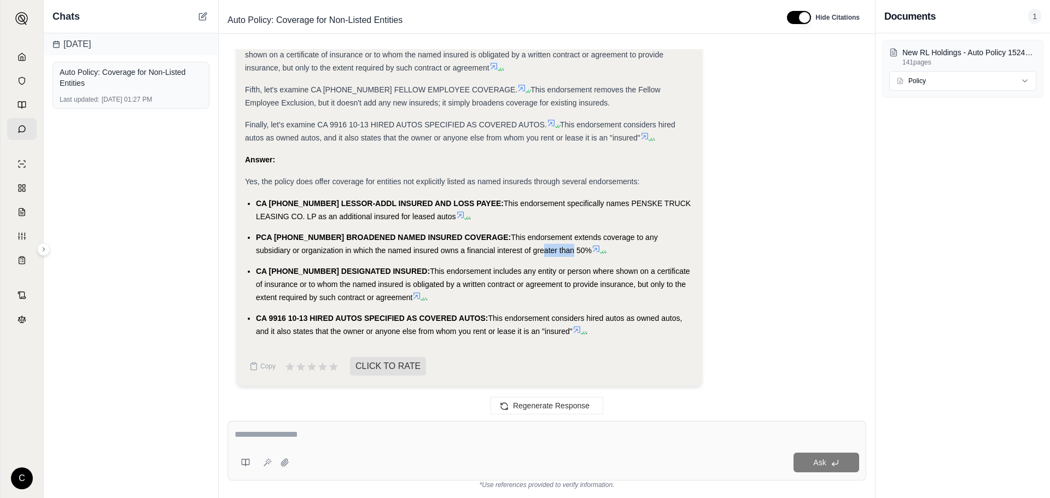
click at [525, 256] on li "PCA [PHONE_NUMBER] BROADENED NAMED INSURED COVERAGE: This endorsement extends c…" at bounding box center [475, 244] width 438 height 26
drag, startPoint x: 452, startPoint y: 328, endPoint x: 449, endPoint y: 340, distance: 12.5
click at [464, 324] on li "CA 9916 10-13 HIRED AUTOS SPECIFIED AS COVERED AUTOS: This endorsement consider…" at bounding box center [475, 325] width 438 height 26
click at [411, 367] on span "CLICK TO RATE" at bounding box center [388, 366] width 76 height 19
click at [311, 364] on icon at bounding box center [312, 367] width 12 height 12
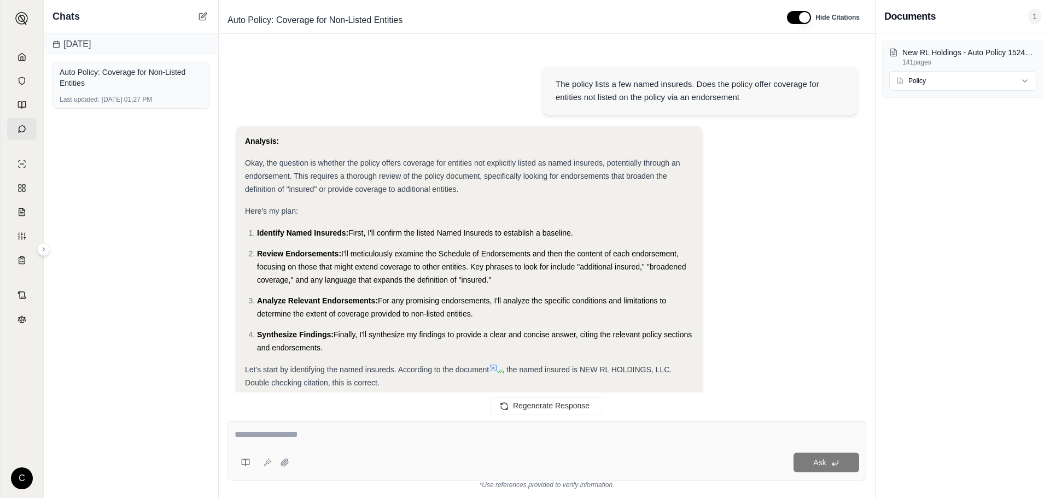
scroll to position [1774, 0]
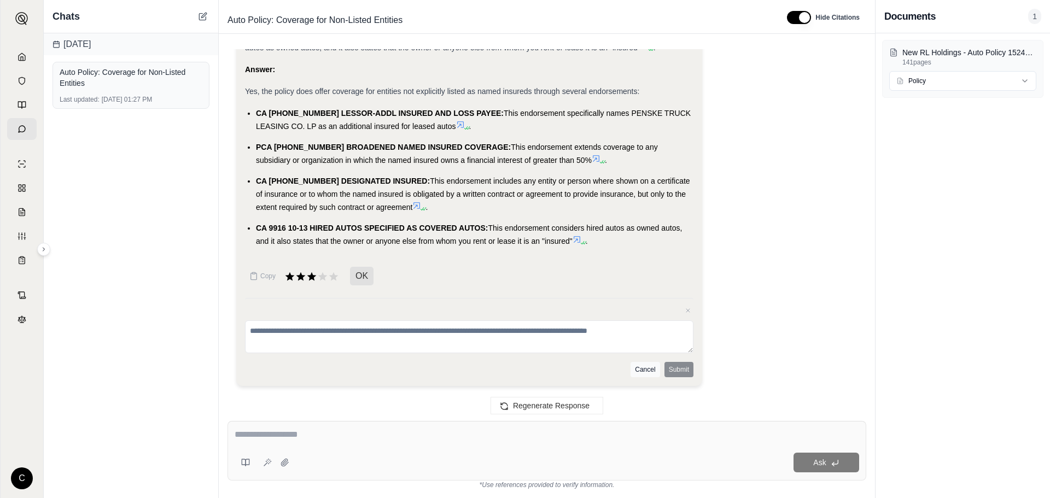
click at [641, 372] on button "Cancel" at bounding box center [645, 369] width 29 height 15
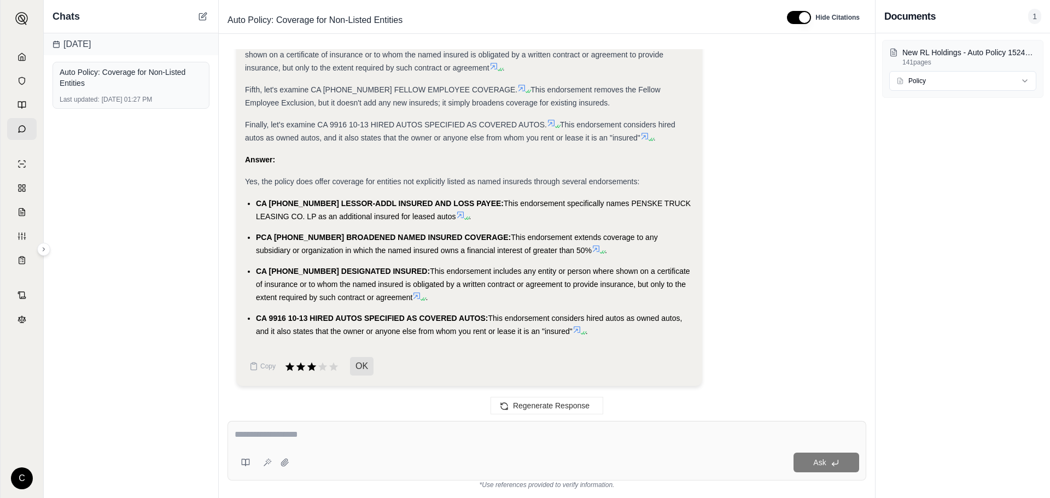
scroll to position [0, 0]
click at [198, 13] on button at bounding box center [202, 16] width 13 height 13
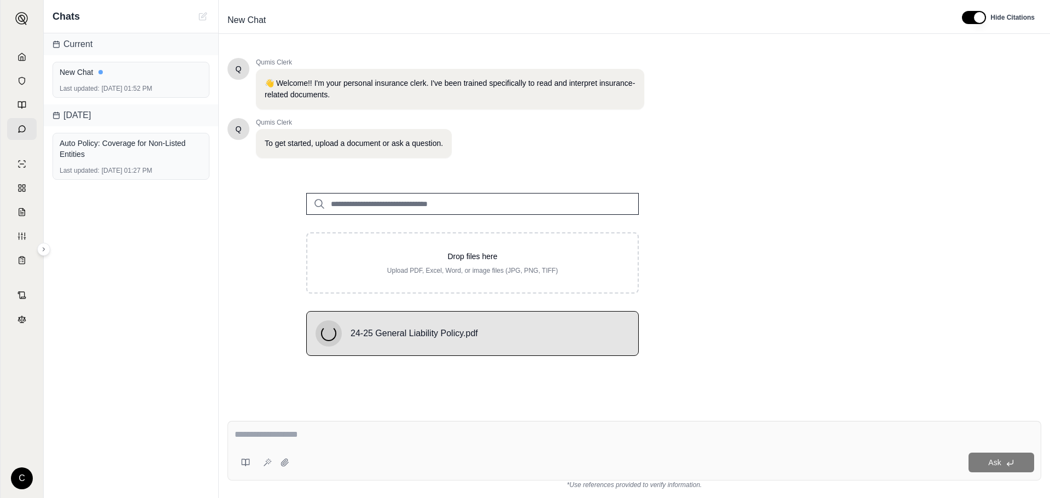
click at [500, 199] on input "search" at bounding box center [472, 204] width 333 height 22
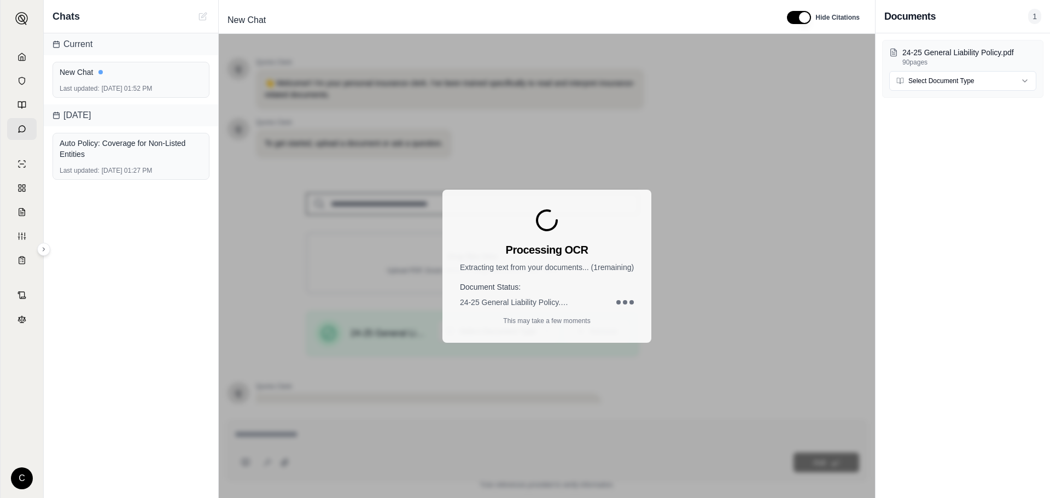
scroll to position [92, 0]
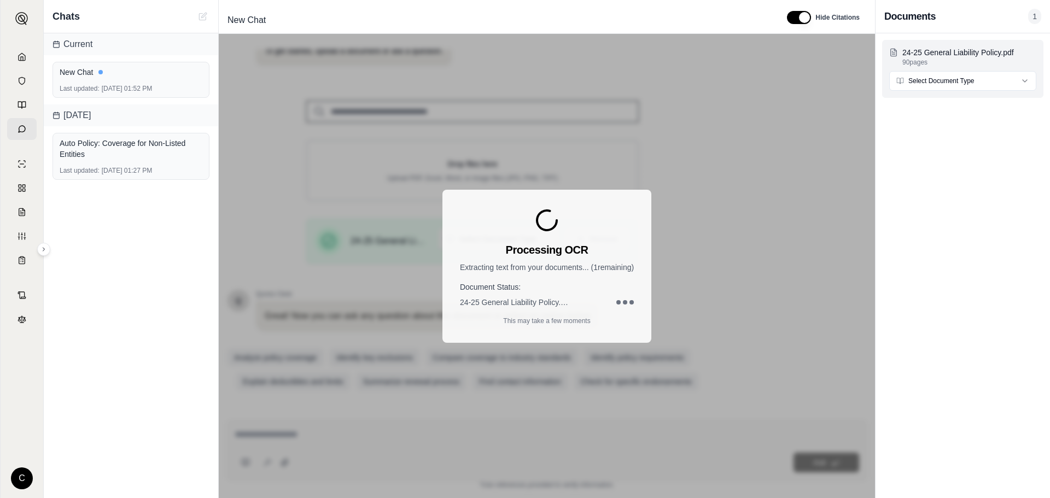
click at [917, 77] on html "C Chats Current New Chat Last updated: [DATE] 01:52 PM [DATE] Auto Policy: Cove…" at bounding box center [525, 249] width 1050 height 498
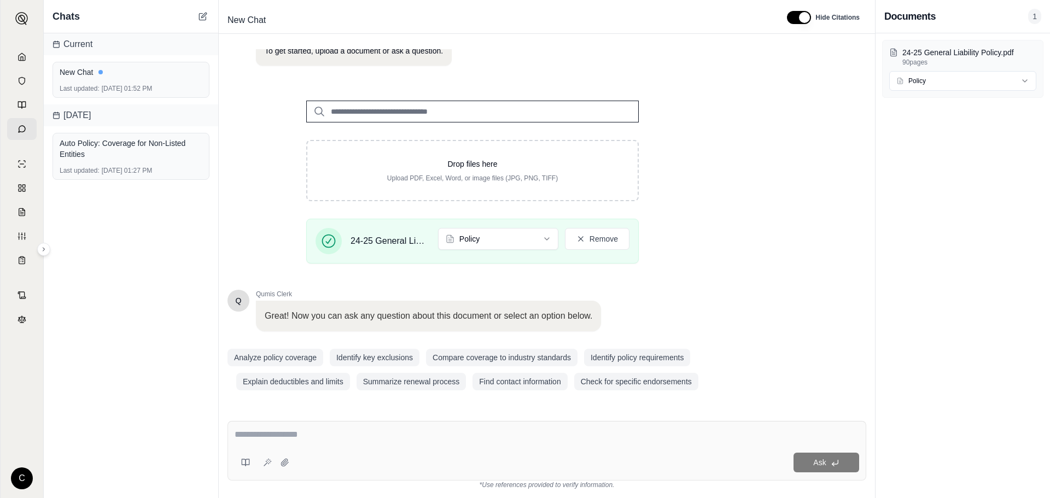
click at [237, 439] on textarea at bounding box center [547, 434] width 625 height 13
type textarea "*"
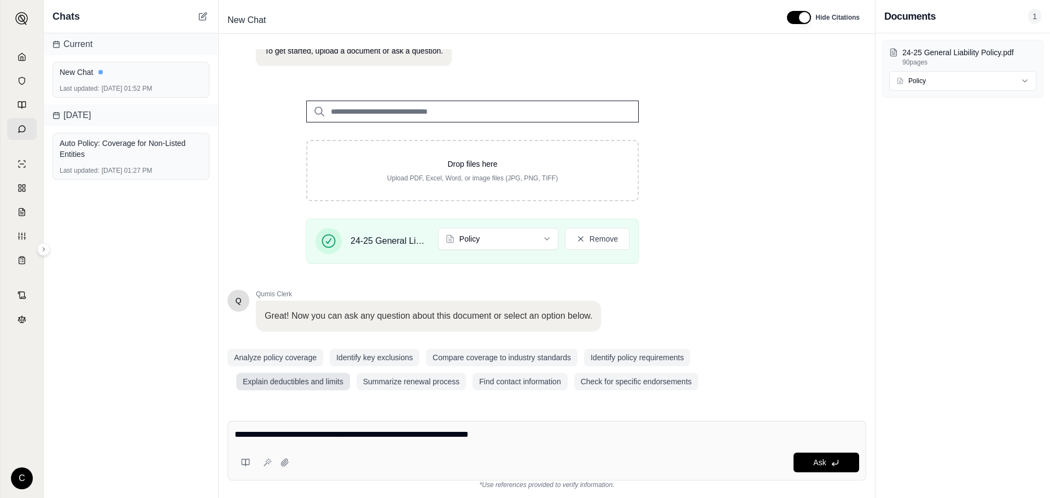
type textarea "**********"
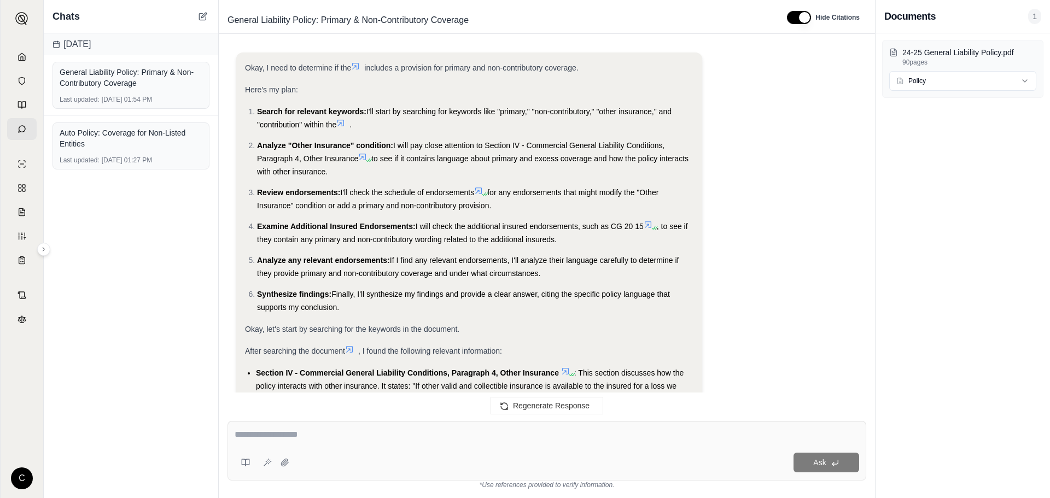
scroll to position [0, 0]
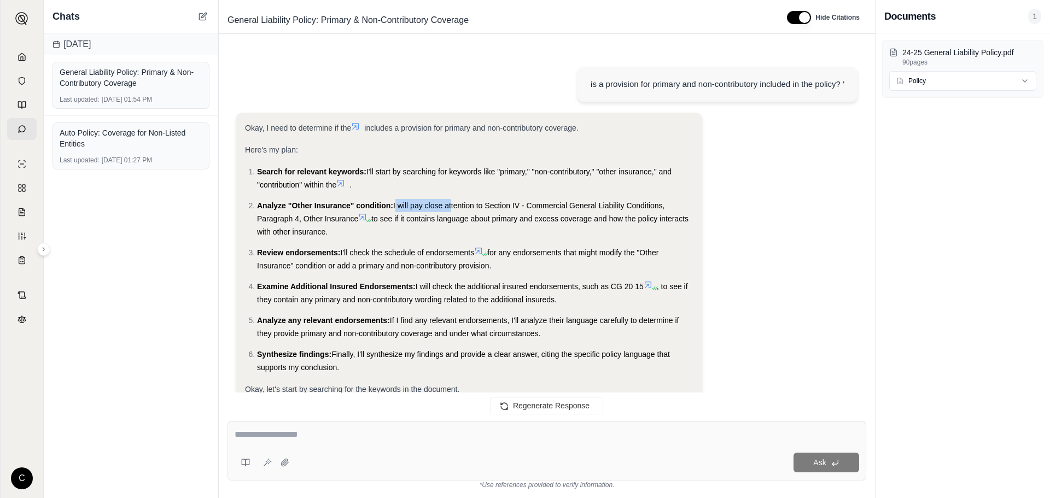
drag, startPoint x: 403, startPoint y: 208, endPoint x: 451, endPoint y: 211, distance: 48.2
click at [451, 211] on li "Analyze "Other Insurance" condition: I will pay close attention to Section IV -…" at bounding box center [475, 218] width 436 height 39
drag, startPoint x: 441, startPoint y: 217, endPoint x: 534, endPoint y: 223, distance: 92.6
click at [534, 223] on span "to see if it contains language about primary and excess coverage and how the po…" at bounding box center [473, 225] width 432 height 22
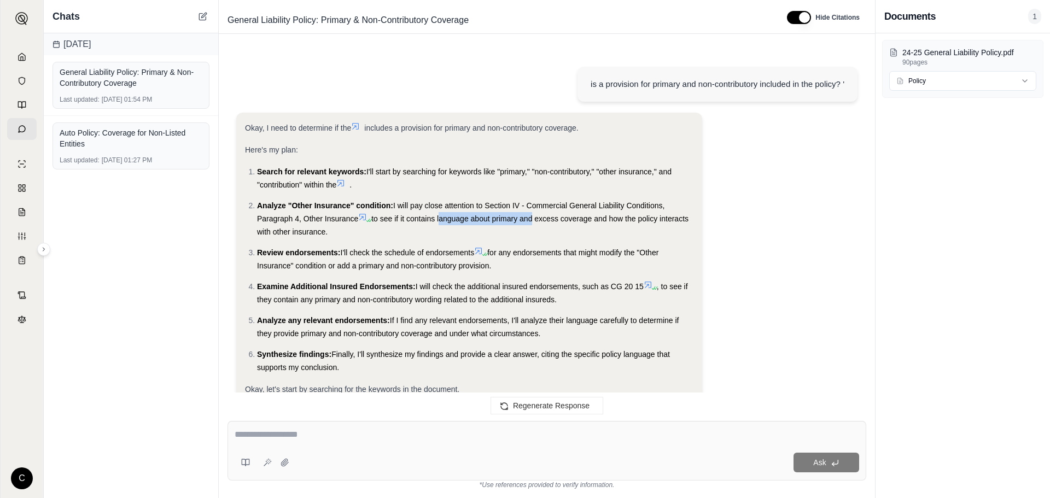
click at [534, 223] on span "to see if it contains language about primary and excess coverage and how the po…" at bounding box center [473, 225] width 432 height 22
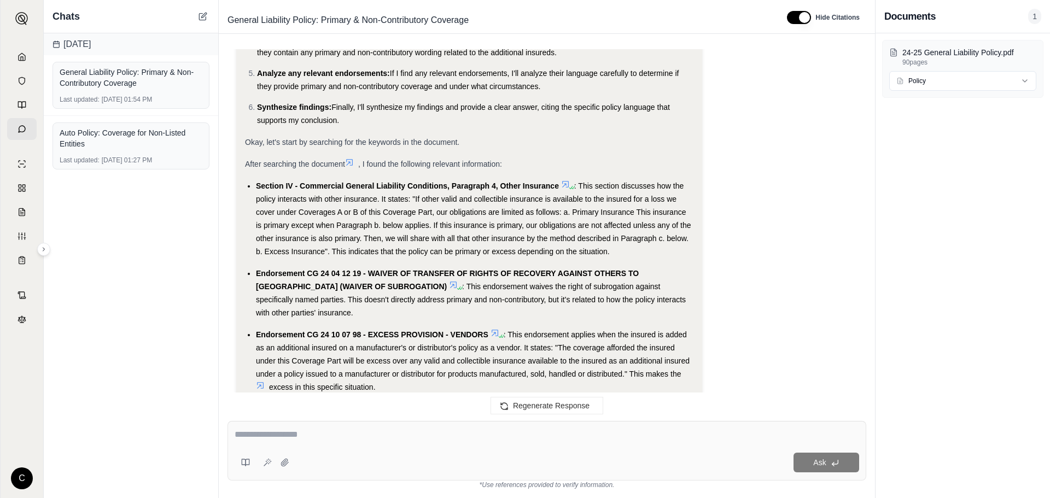
scroll to position [273, 0]
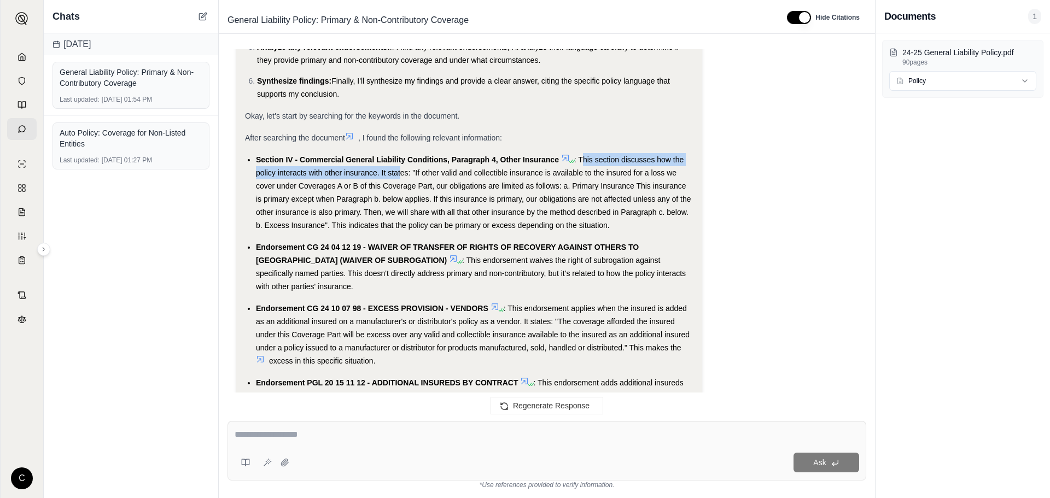
drag, startPoint x: 584, startPoint y: 156, endPoint x: 400, endPoint y: 176, distance: 184.2
click at [400, 176] on span ": This section discusses how the policy interacts with other insurance. It stat…" at bounding box center [473, 192] width 435 height 74
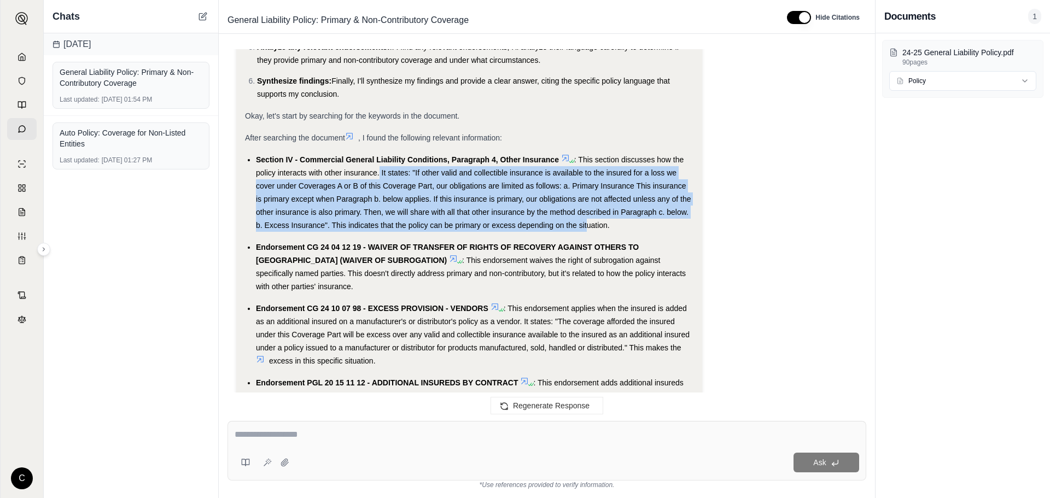
drag, startPoint x: 379, startPoint y: 175, endPoint x: 587, endPoint y: 231, distance: 215.2
click at [587, 231] on div "Section IV - Commercial General Liability Conditions, Paragraph 4, Other Insura…" at bounding box center [475, 192] width 438 height 79
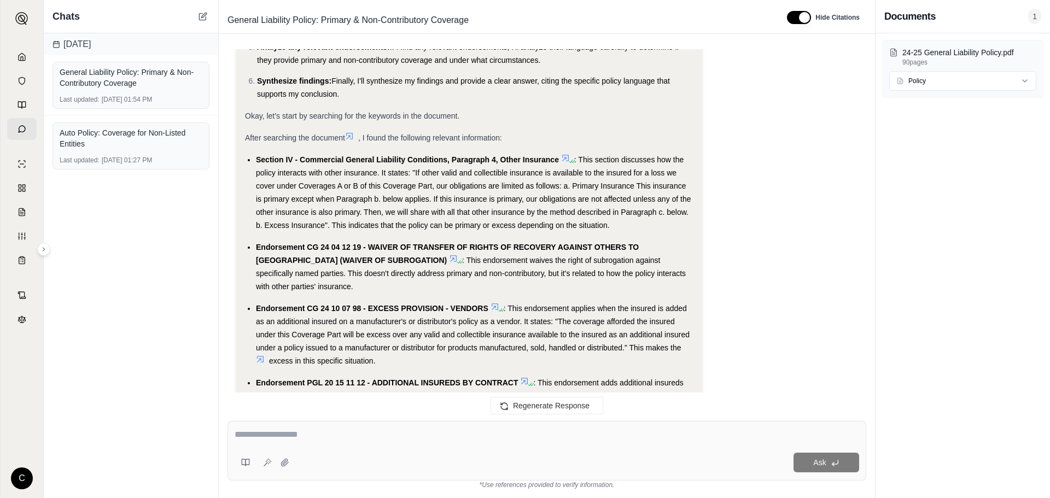
scroll to position [743, 0]
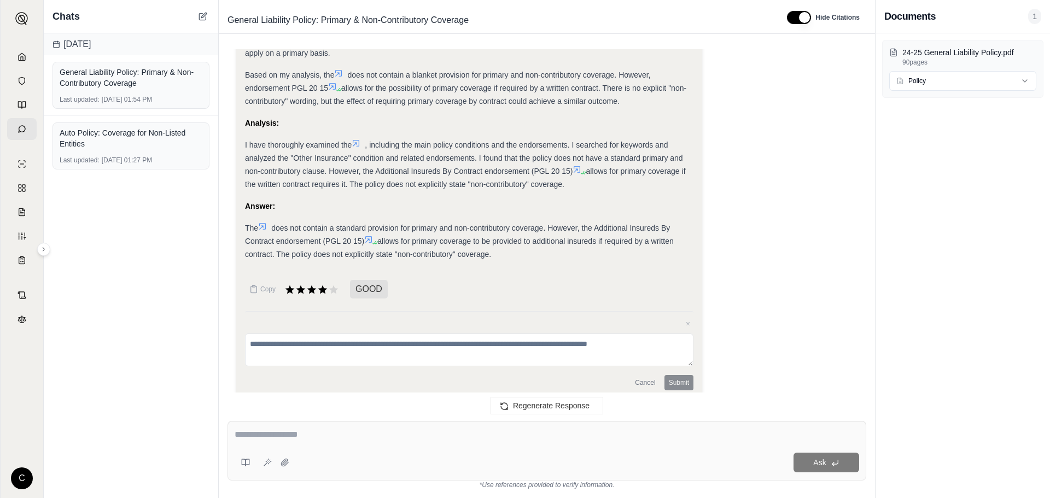
click at [355, 444] on div at bounding box center [547, 436] width 625 height 17
click at [356, 443] on div at bounding box center [547, 436] width 625 height 17
click at [305, 433] on textarea at bounding box center [547, 434] width 625 height 13
type textarea "**********"
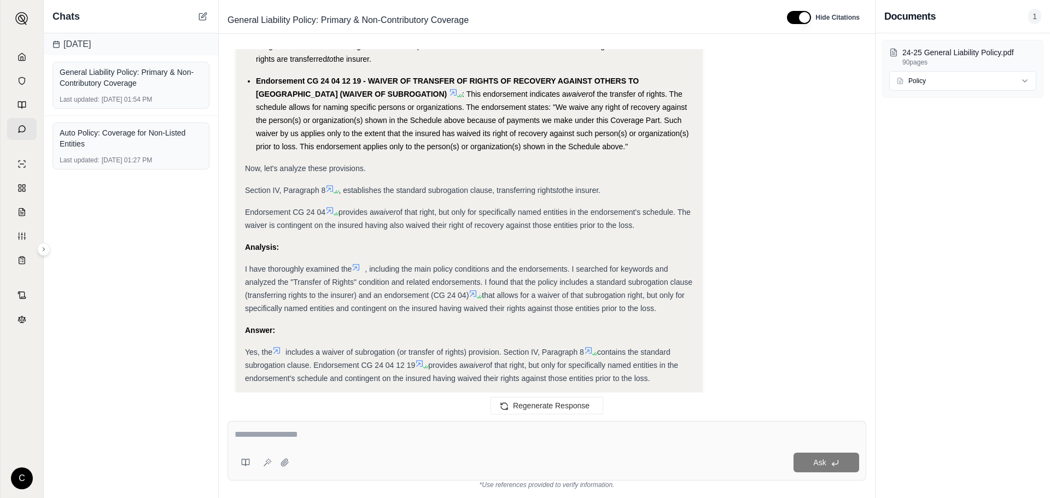
scroll to position [1320, 0]
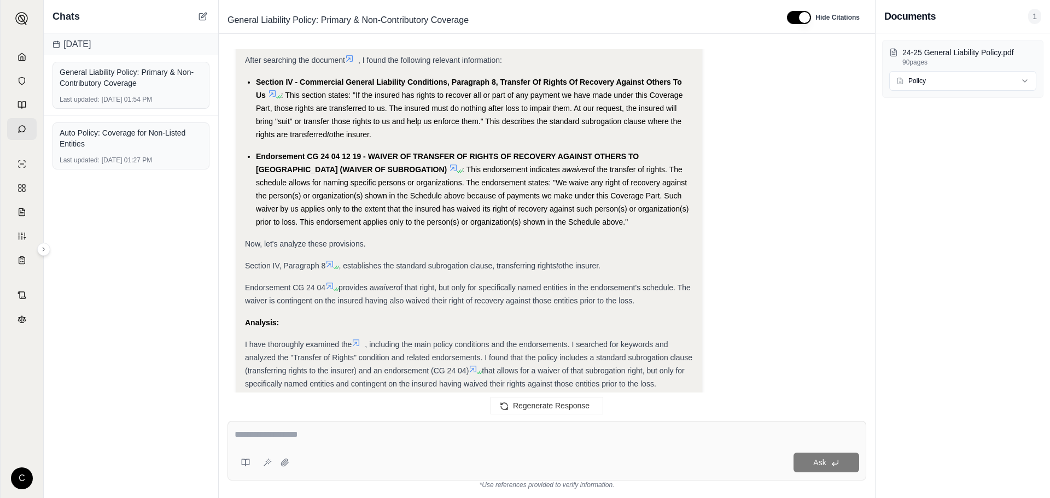
click at [449, 164] on icon at bounding box center [453, 168] width 9 height 9
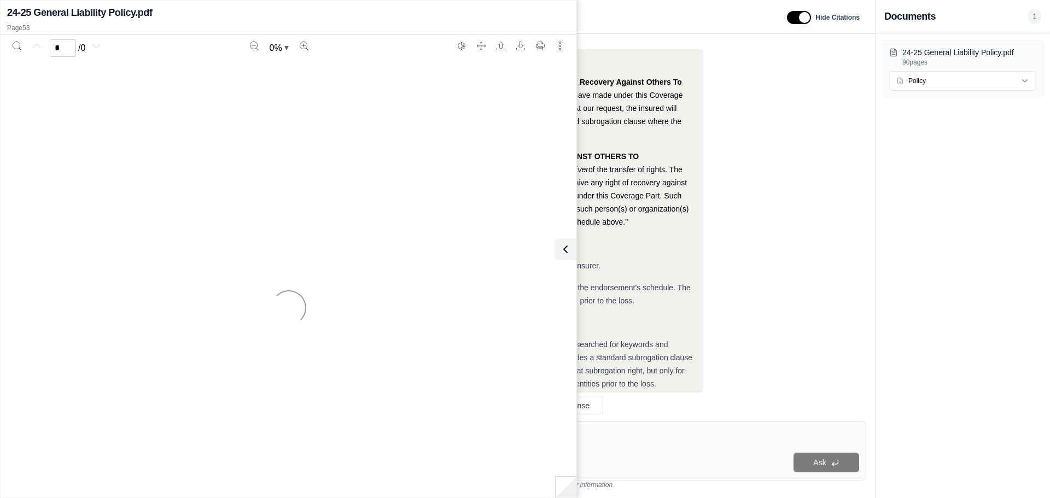
scroll to position [1430, 0]
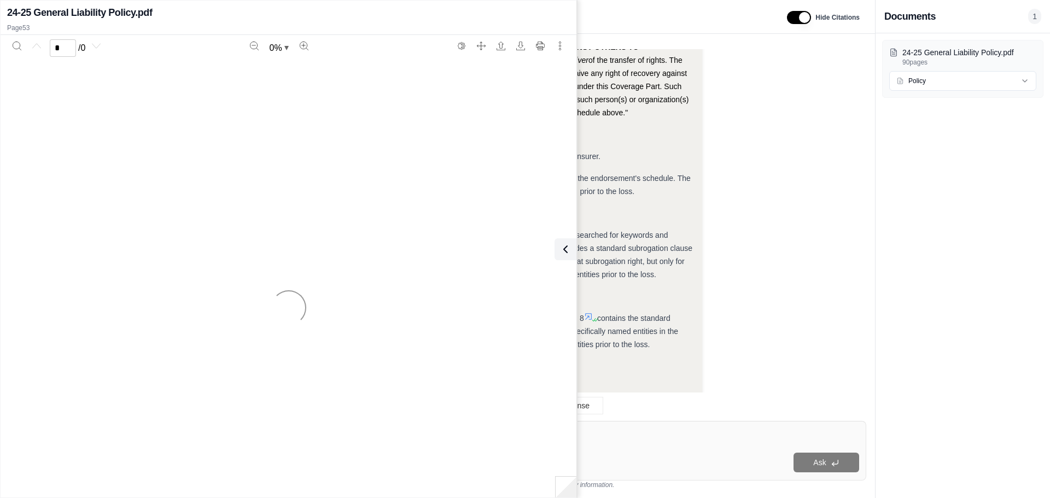
click at [336, 156] on div at bounding box center [288, 308] width 563 height 498
type input "**"
click at [588, 133] on div "Okay, I need to determine if the includes a waiver of subrogation (or transfer …" at bounding box center [469, 23] width 449 height 656
click at [567, 253] on icon at bounding box center [563, 249] width 13 height 13
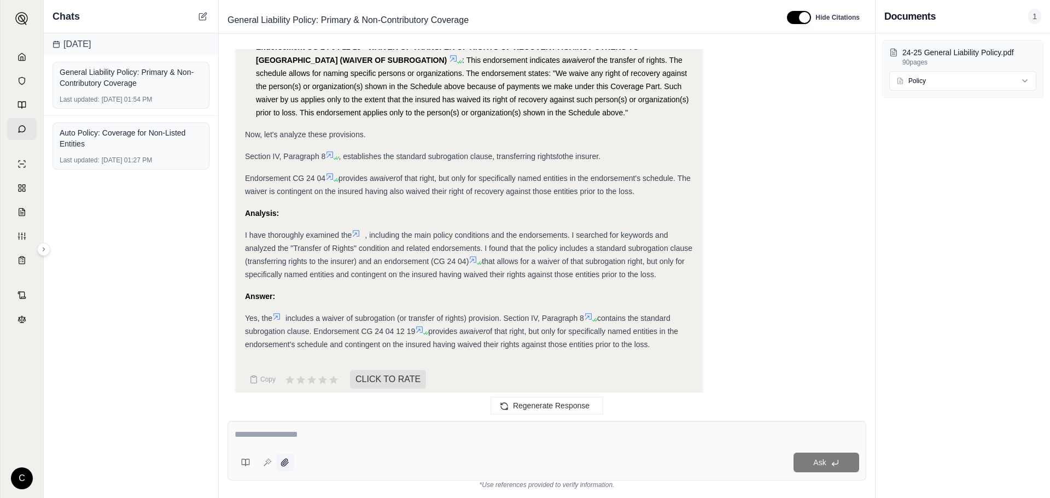
click at [287, 464] on icon at bounding box center [285, 462] width 9 height 9
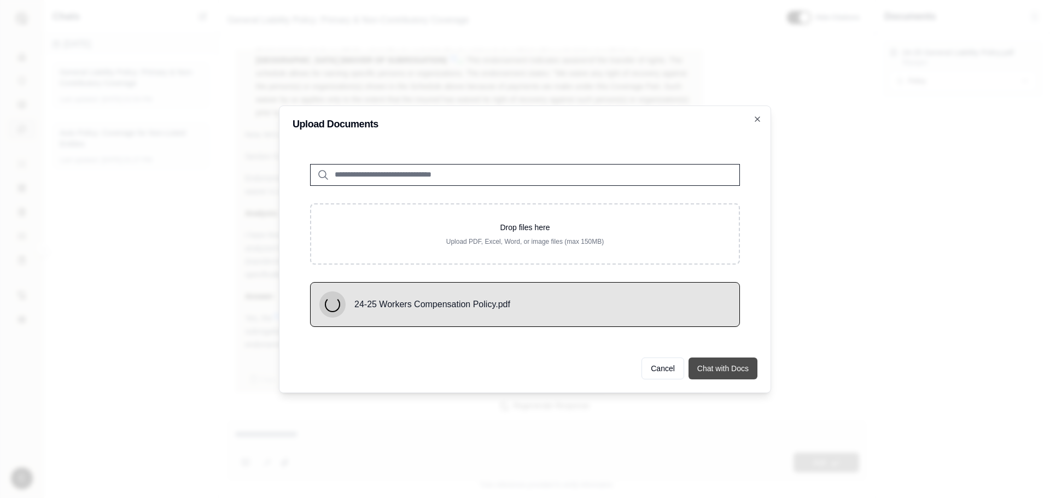
click at [707, 371] on button "Chat with Docs" at bounding box center [723, 369] width 69 height 22
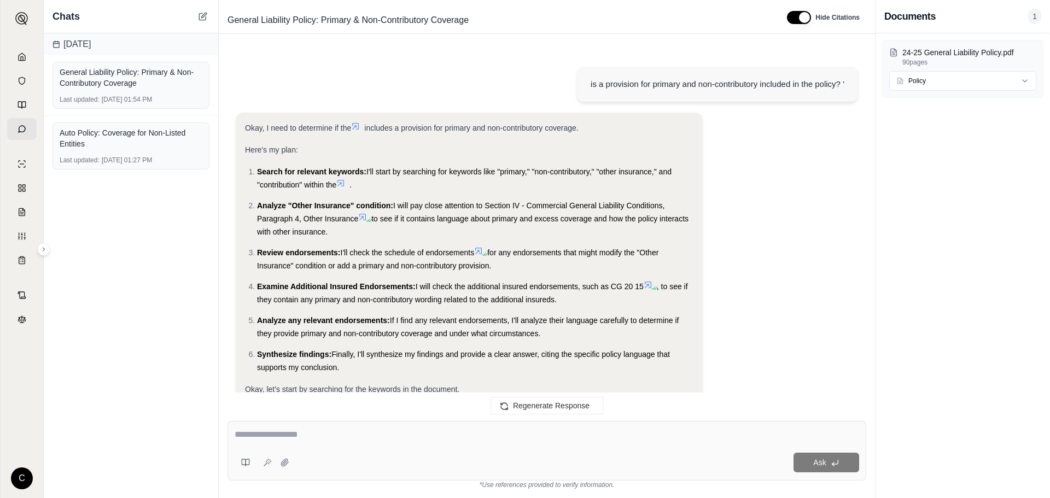
scroll to position [1520, 0]
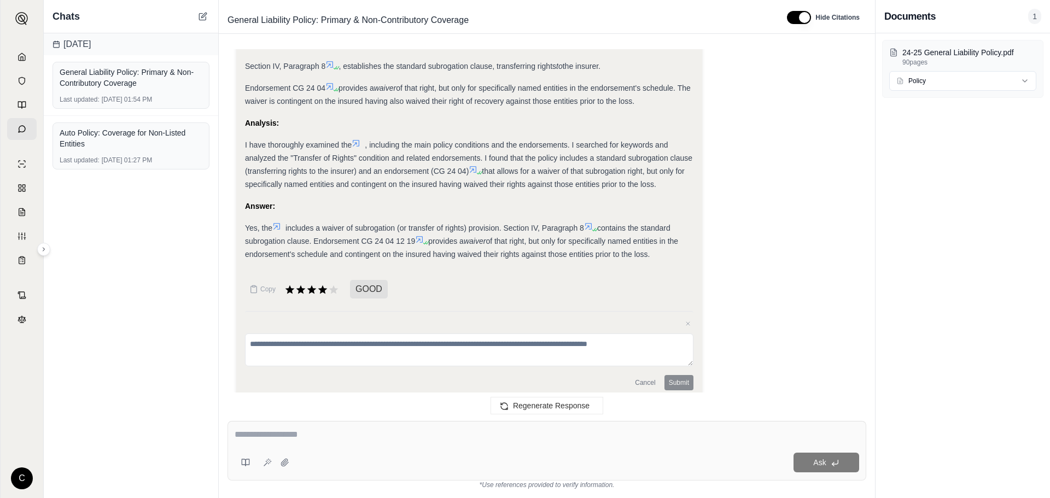
click at [401, 336] on textarea at bounding box center [469, 350] width 449 height 33
click at [442, 440] on textarea at bounding box center [547, 434] width 625 height 13
click at [285, 468] on button at bounding box center [285, 463] width 18 height 18
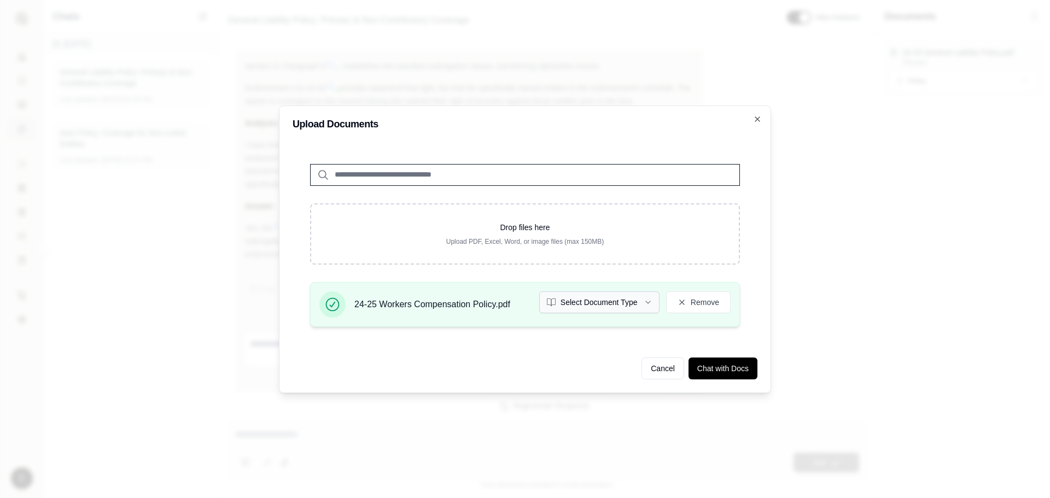
click at [631, 294] on button "Select Document Type" at bounding box center [599, 303] width 120 height 22
click at [574, 296] on button "Select Document Type" at bounding box center [599, 303] width 120 height 22
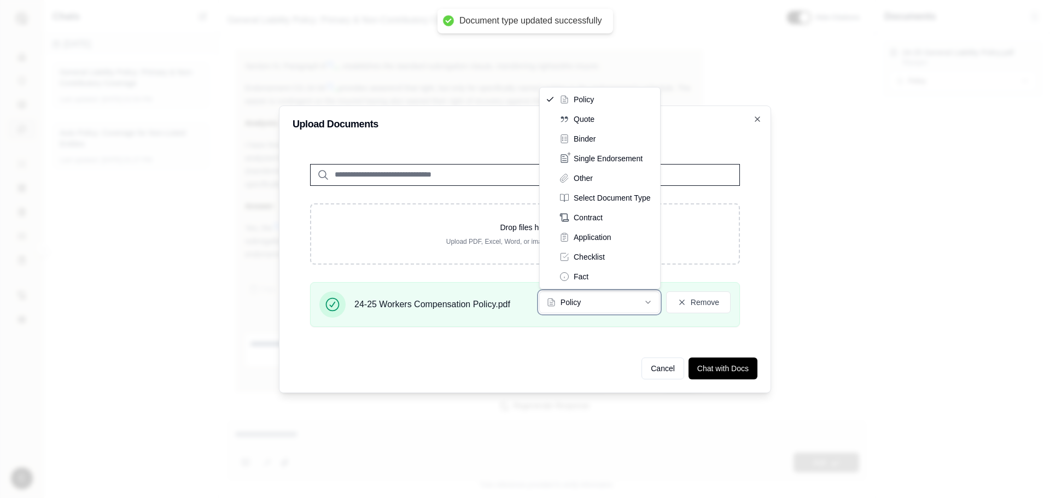
drag, startPoint x: 586, startPoint y: 335, endPoint x: 598, endPoint y: 334, distance: 12.6
click at [591, 335] on div "24-25 Workers Compensation Policy.pdf Policy Remove" at bounding box center [525, 309] width 465 height 54
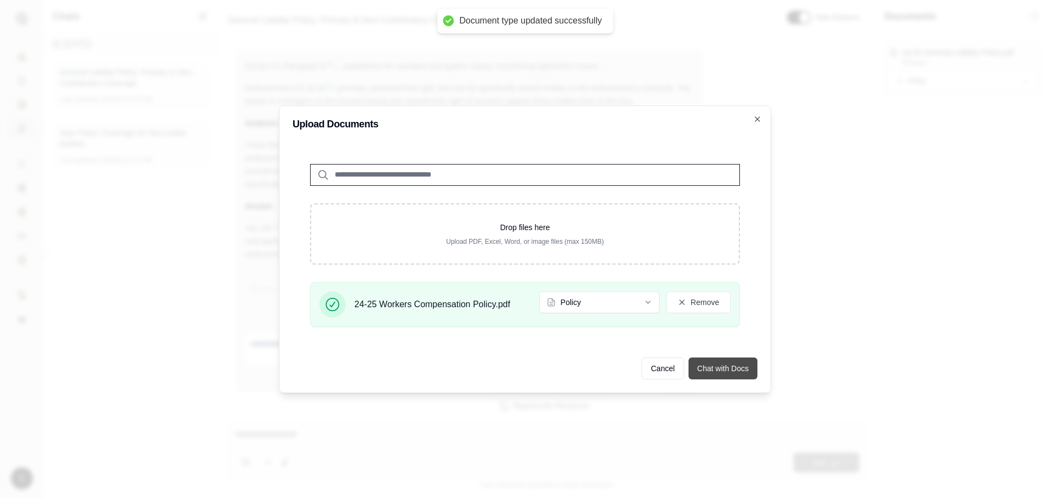
click at [723, 366] on button "Chat with Docs" at bounding box center [723, 369] width 69 height 22
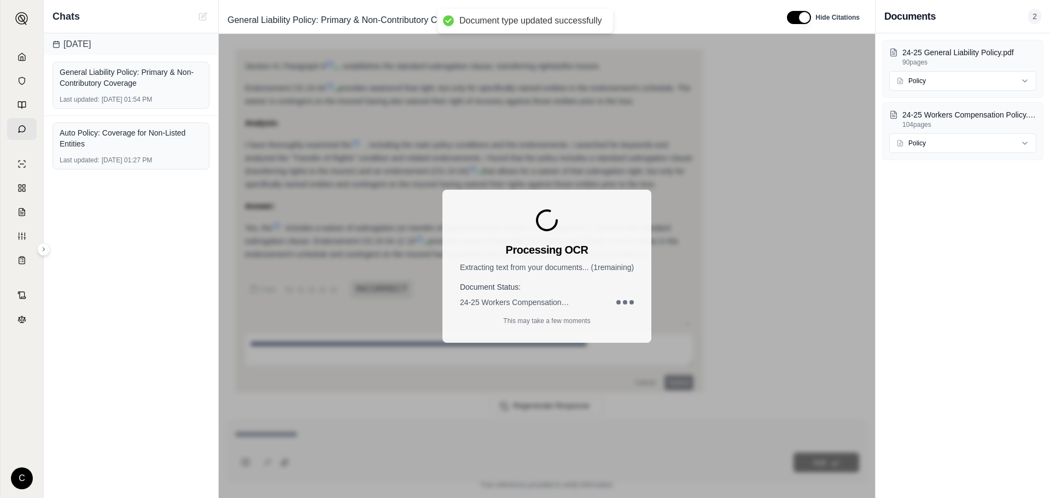
scroll to position [0, 0]
click at [959, 110] on p "24-25 Workers Compensation Policy.pdf" at bounding box center [970, 114] width 134 height 11
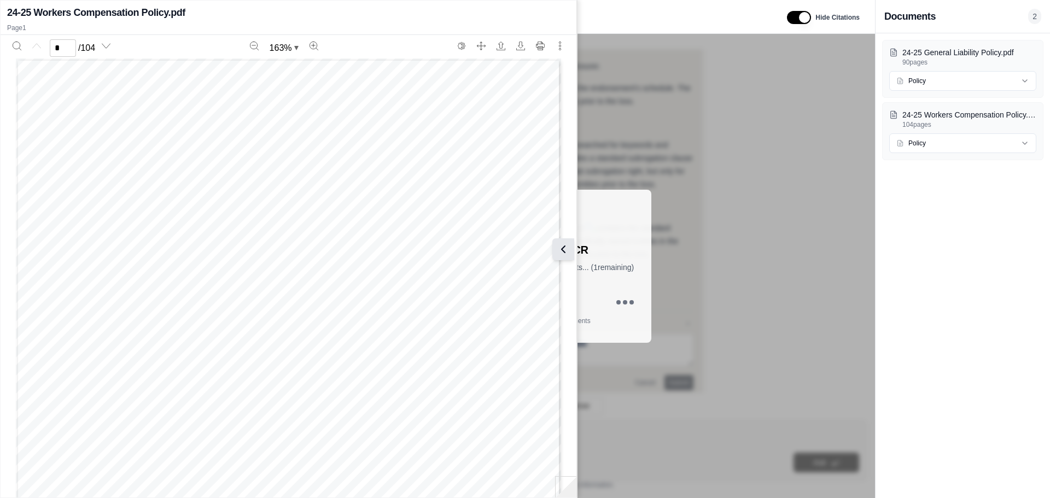
click at [556, 259] on button at bounding box center [563, 249] width 22 height 22
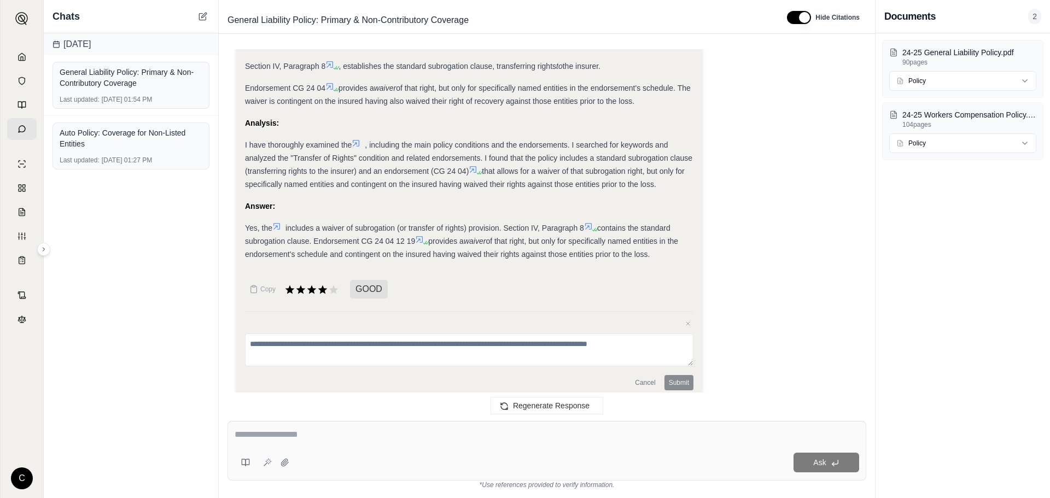
click at [593, 447] on div "Ask" at bounding box center [547, 451] width 639 height 60
click at [572, 446] on div "Ask" at bounding box center [547, 451] width 639 height 60
type textarea "*"
type textarea "**********"
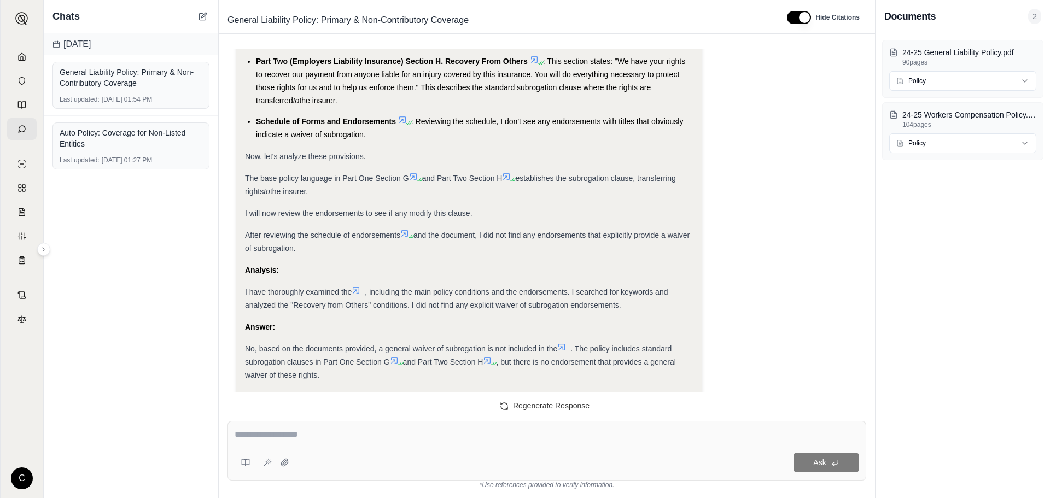
scroll to position [2117, 0]
click at [609, 299] on div "Okay, I need to determine if the includes a waiver of subrogation (or transfer …" at bounding box center [469, 52] width 449 height 659
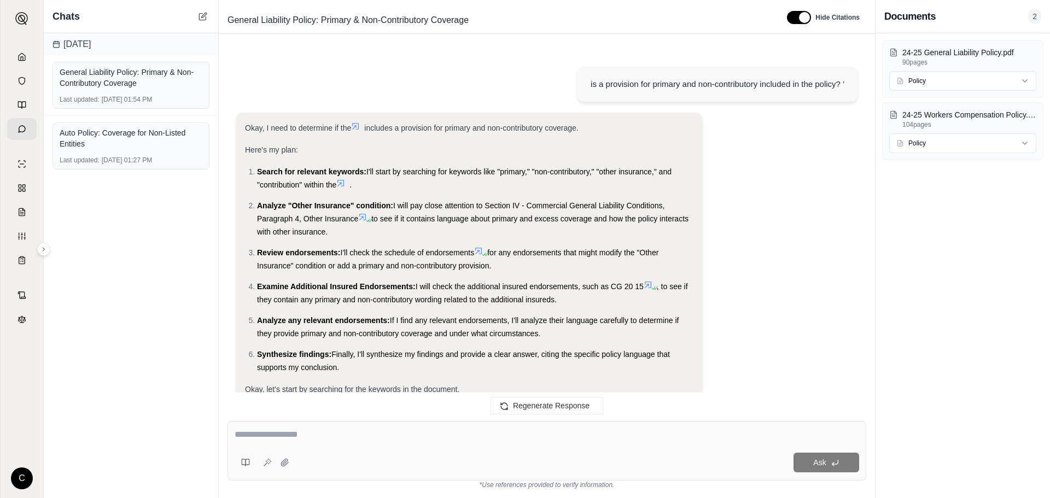
click at [471, 278] on div "is a provision for primary and non-contributory included in the policy? ' Okay,…" at bounding box center [547, 226] width 639 height 354
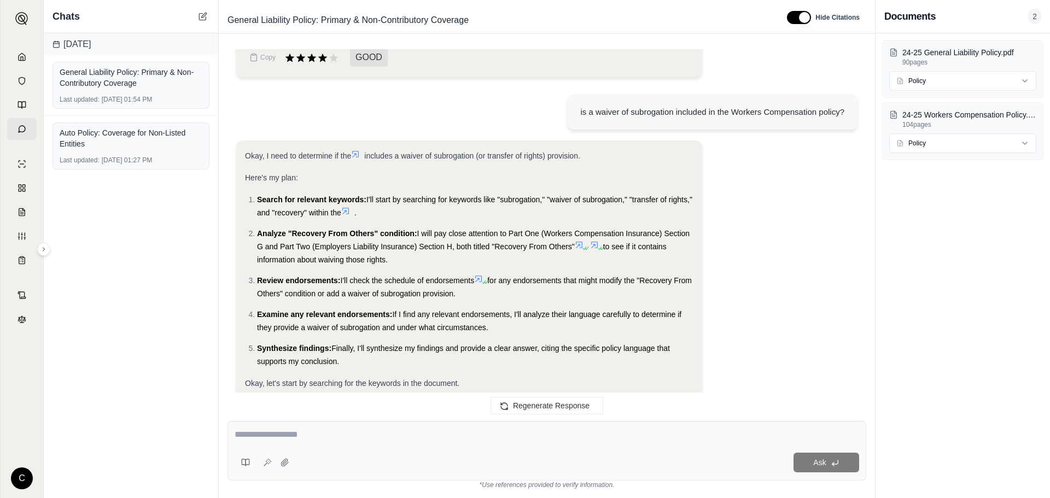
scroll to position [1533, 0]
